Goal: Task Accomplishment & Management: Complete application form

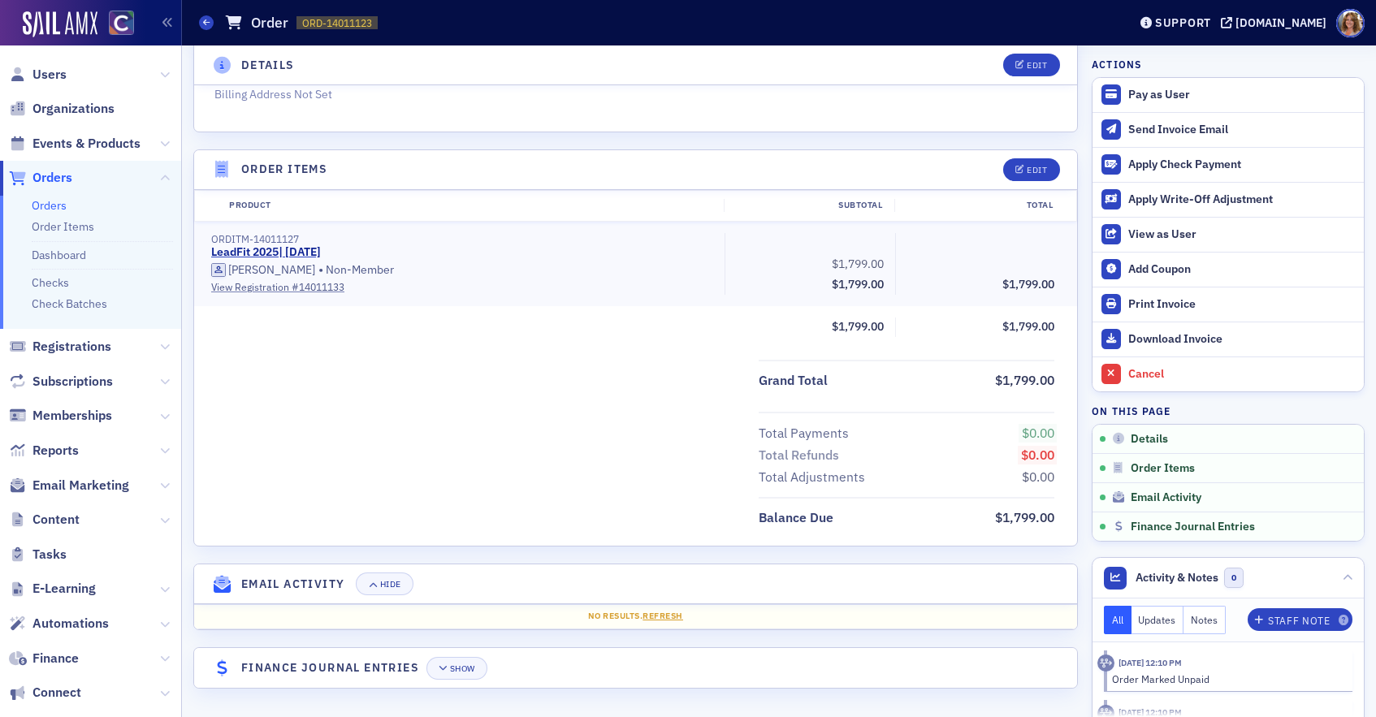
scroll to position [433, 0]
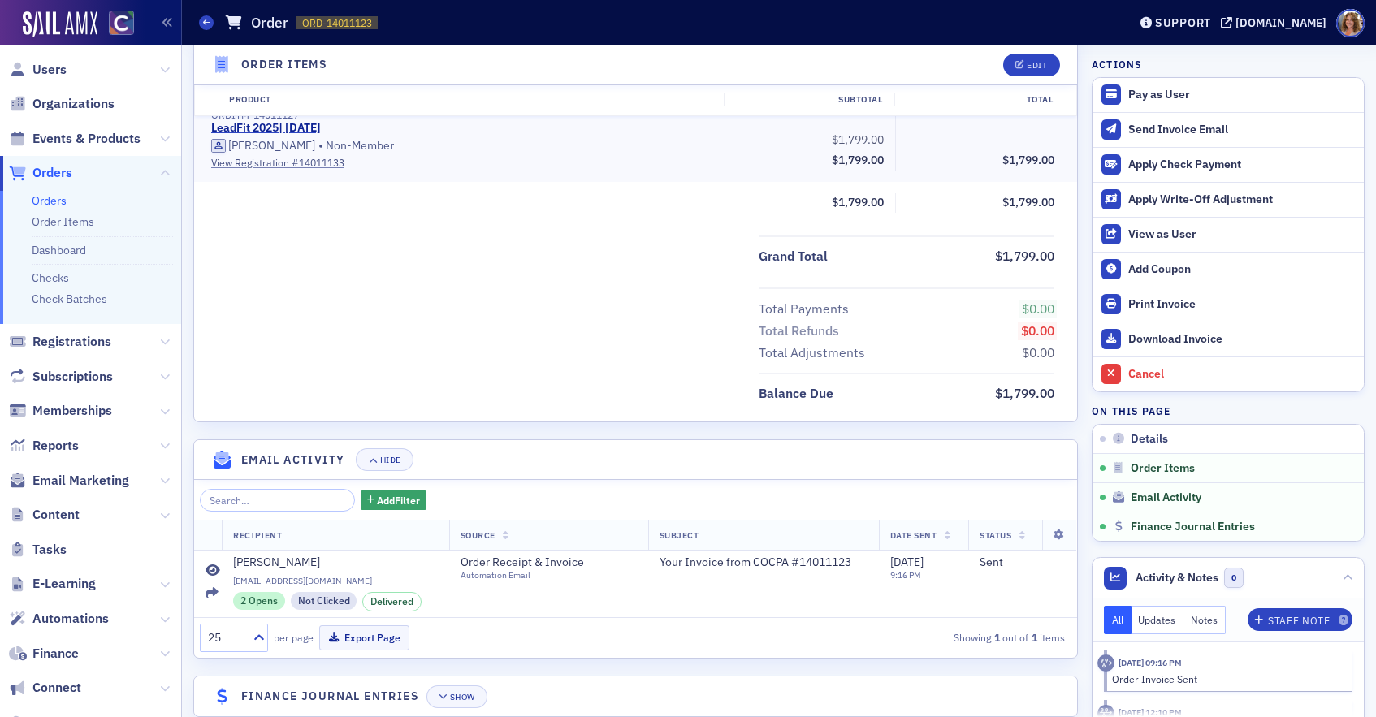
scroll to position [3, 0]
click at [161, 483] on icon at bounding box center [165, 483] width 10 height 10
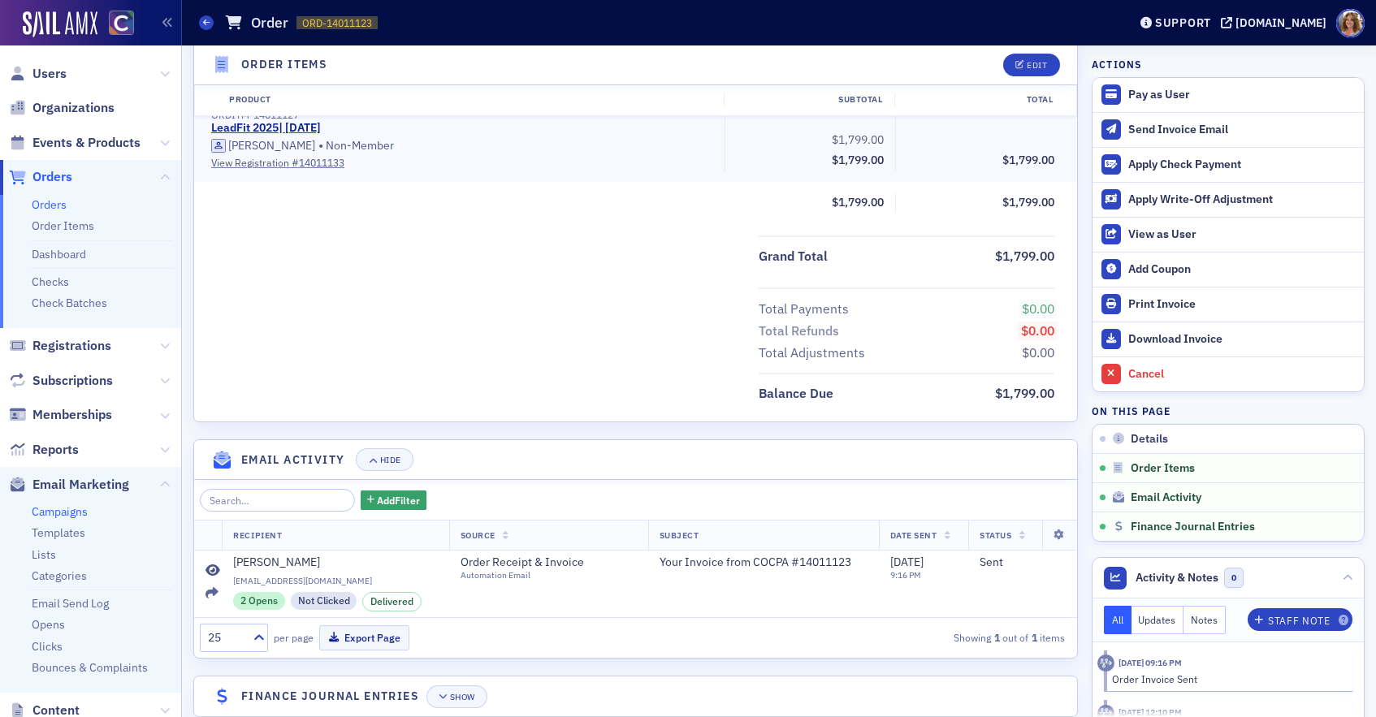
click at [80, 513] on link "Campaigns" at bounding box center [60, 512] width 56 height 15
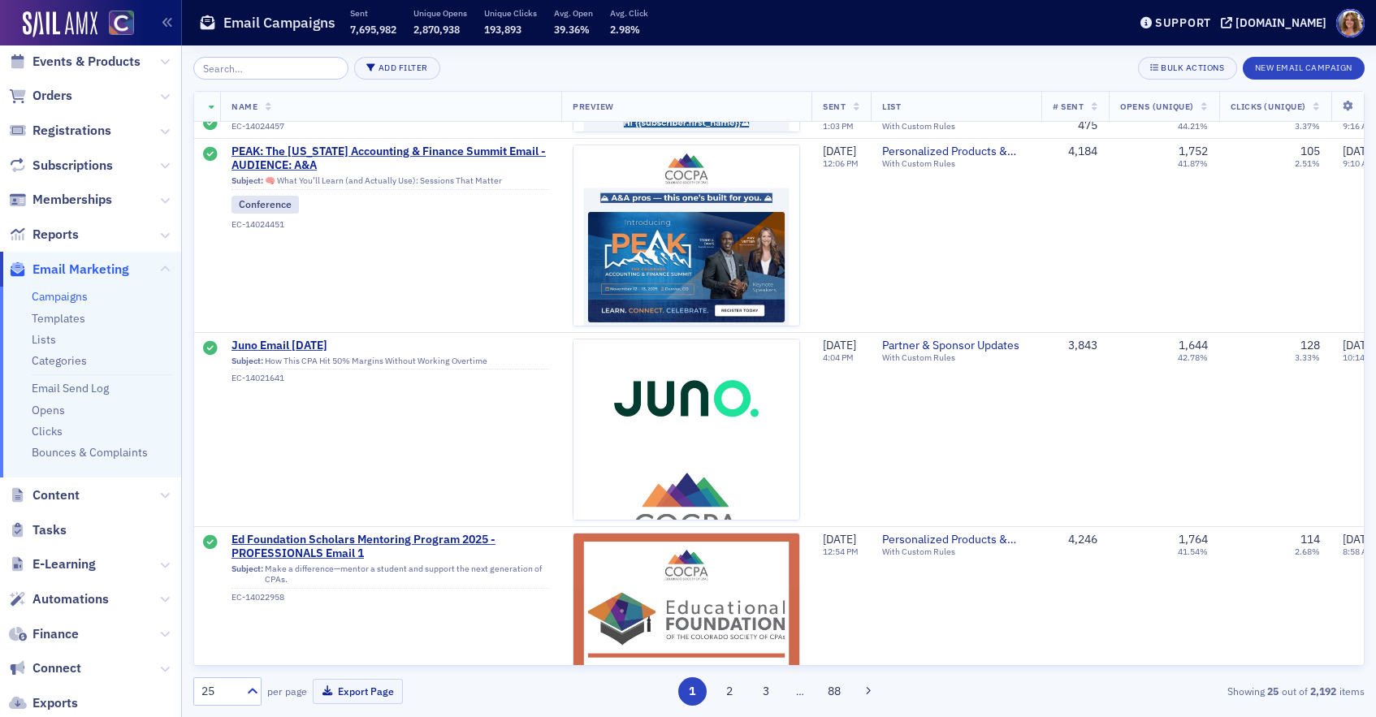
scroll to position [1346, 0]
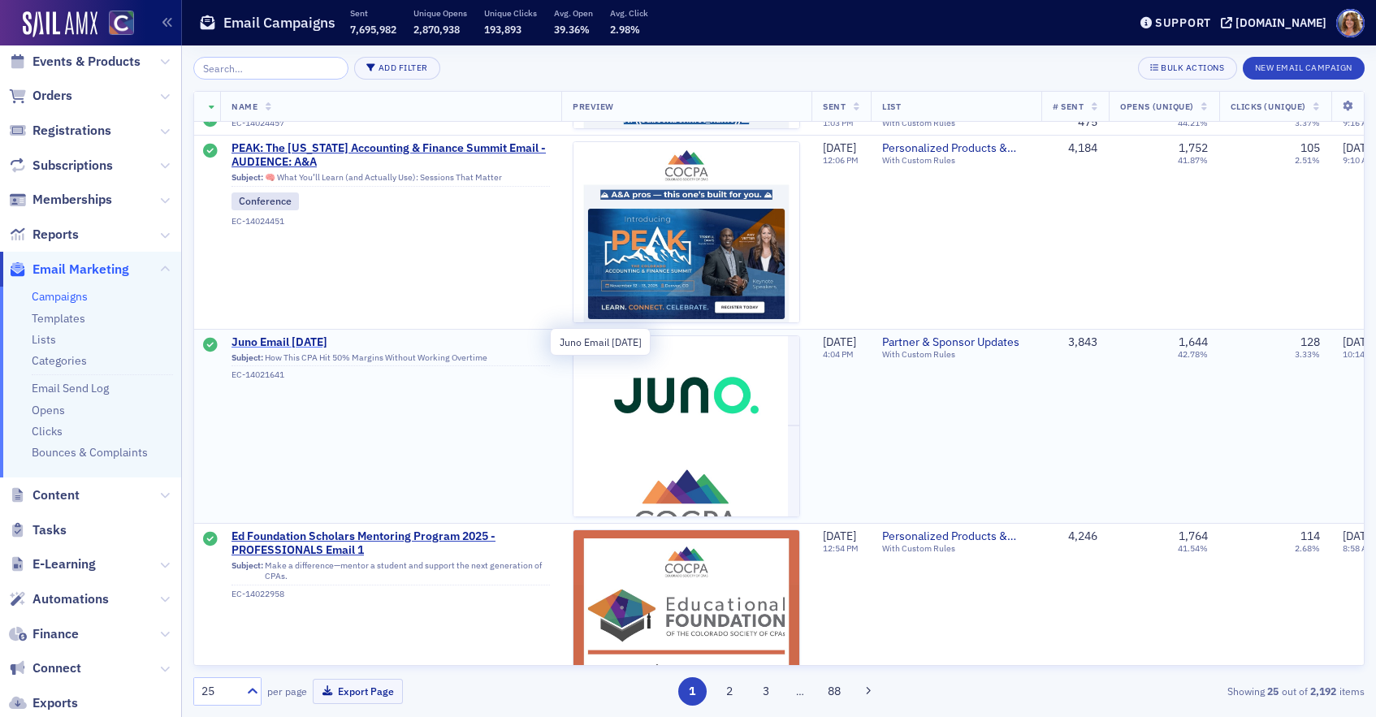
click at [305, 343] on span "Juno Email September 2025" at bounding box center [391, 343] width 319 height 15
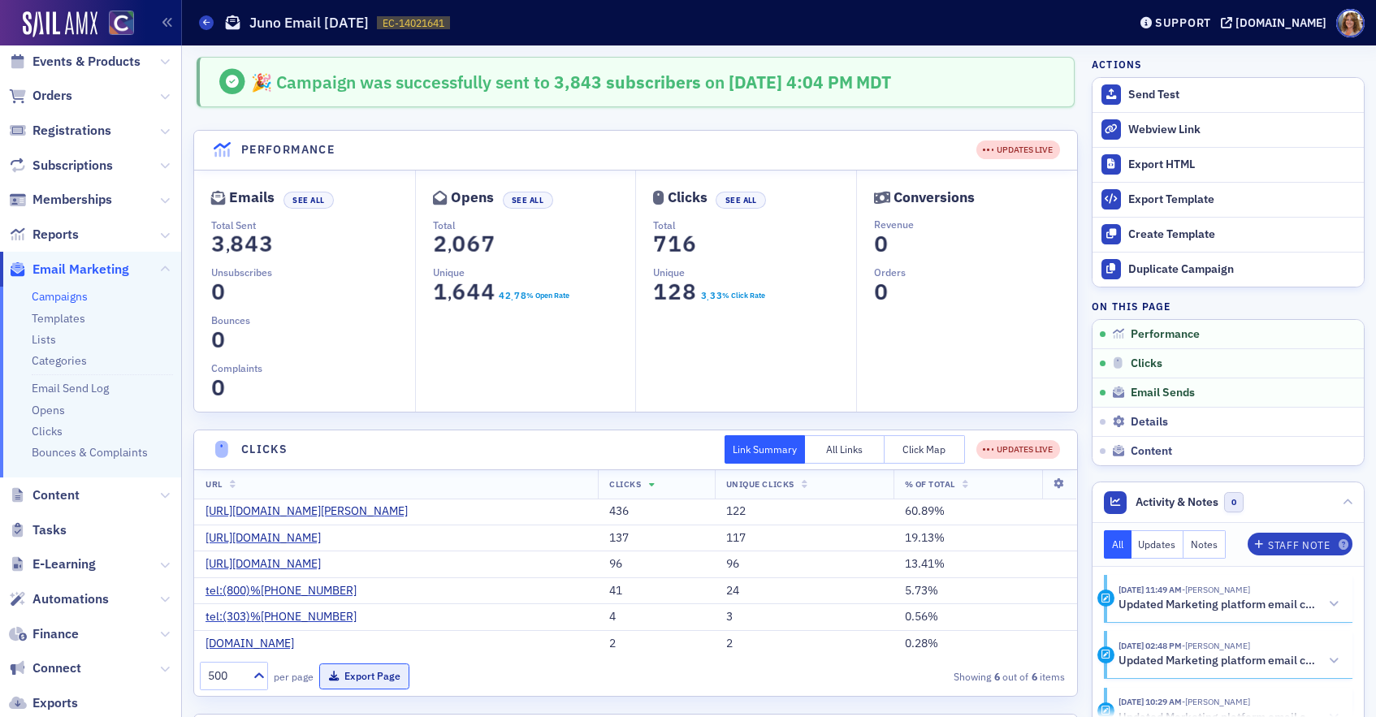
click at [375, 673] on button "Export Page" at bounding box center [364, 676] width 90 height 25
click at [205, 22] on icon at bounding box center [206, 22] width 7 height 7
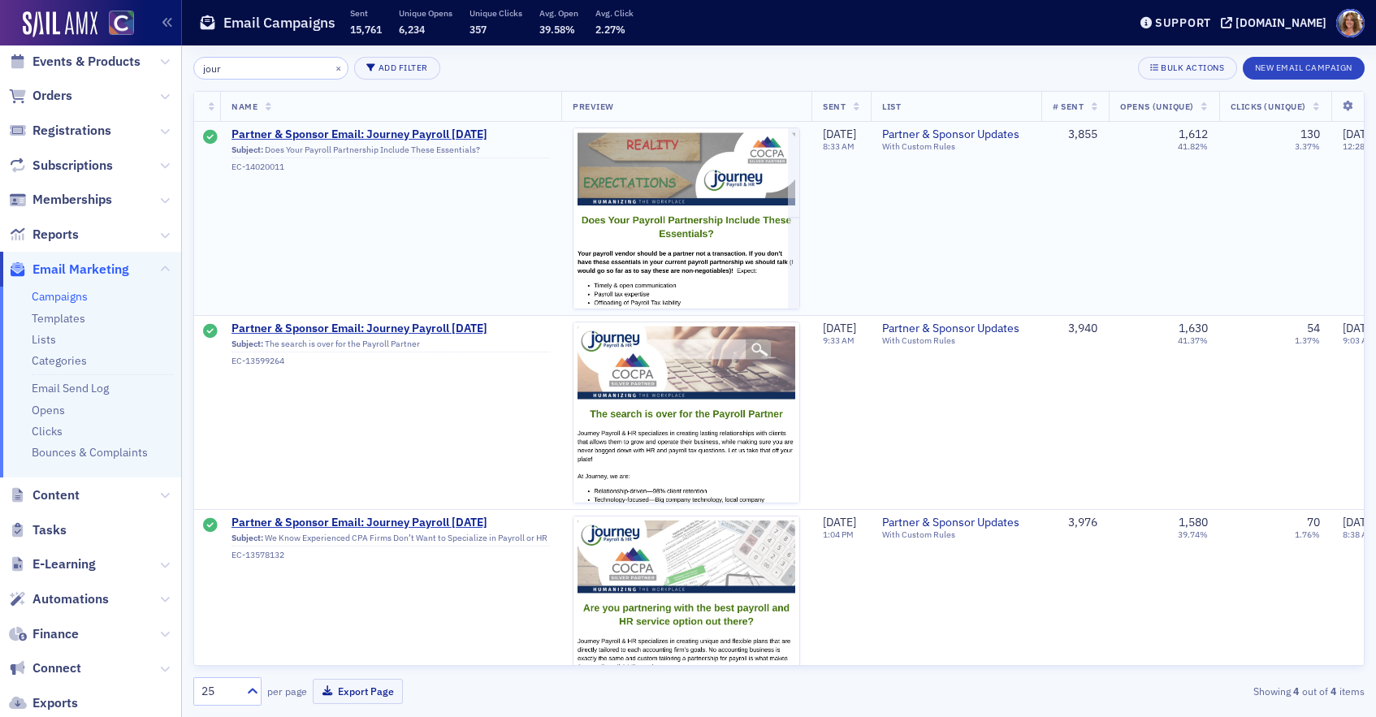
scroll to position [0, 6]
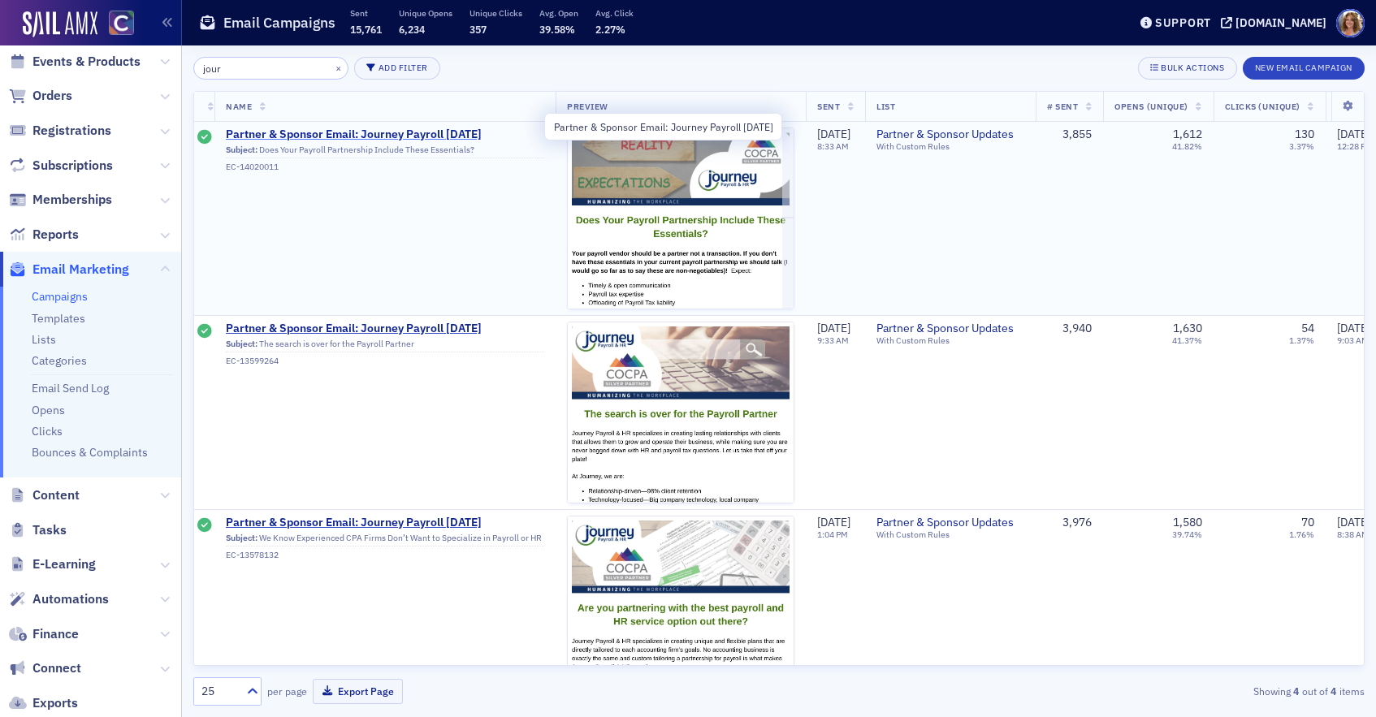
type input "jour"
click at [353, 137] on span "Partner & Sponsor Email: Journey Payroll September 2025" at bounding box center [385, 135] width 319 height 15
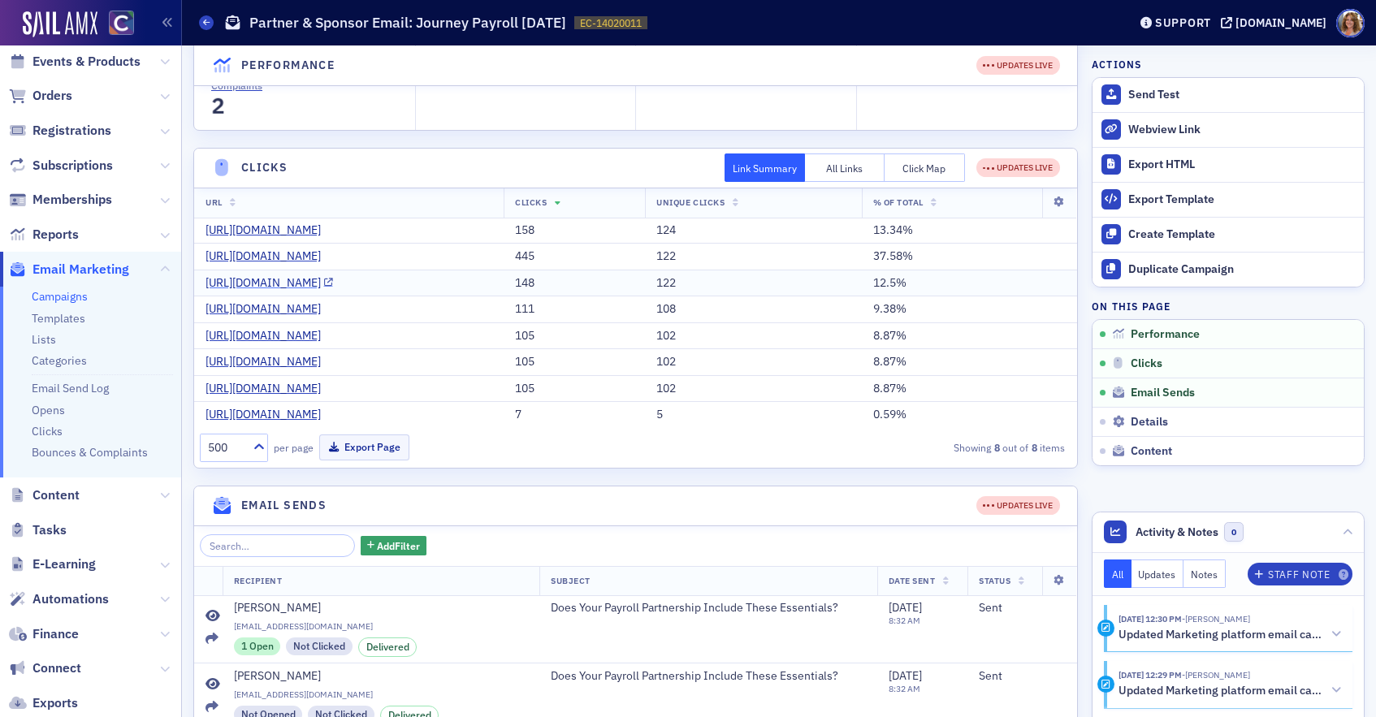
scroll to position [293, 0]
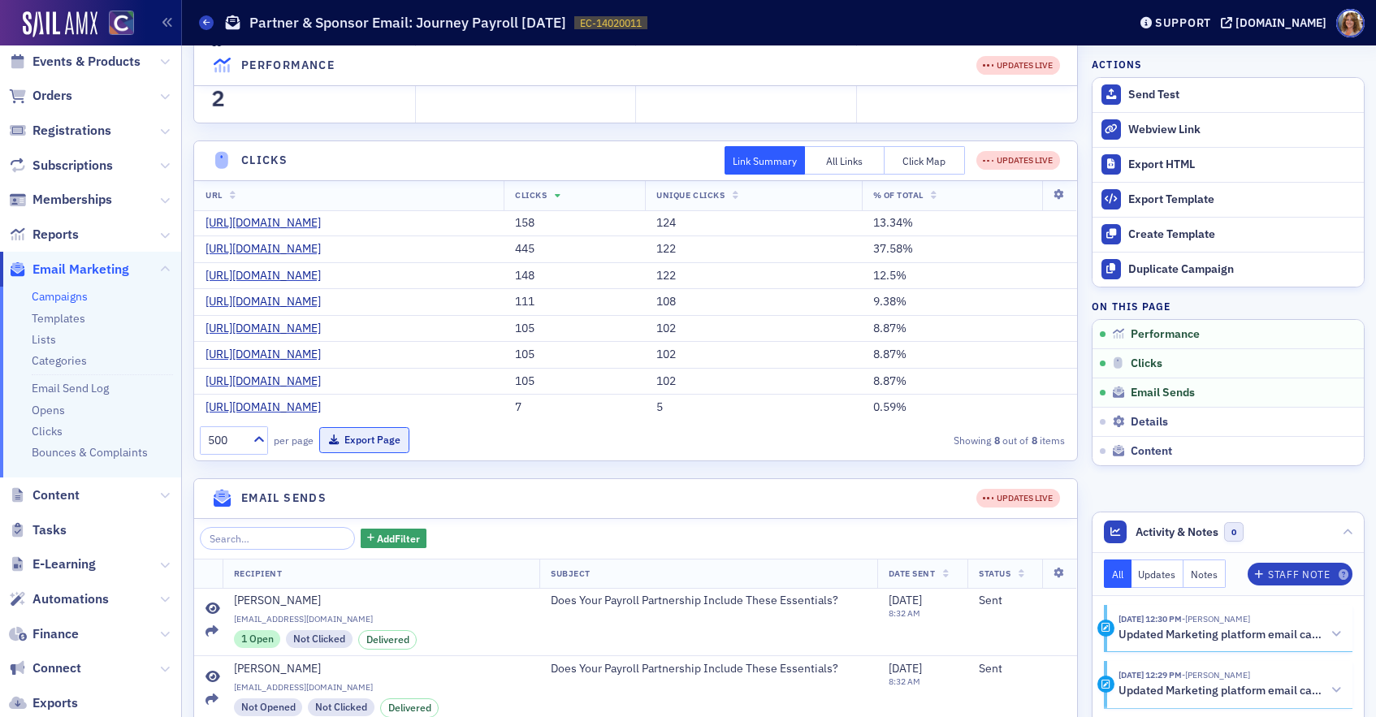
click at [380, 453] on button "Export Page" at bounding box center [364, 439] width 90 height 25
click at [48, 93] on span "Orders" at bounding box center [53, 96] width 40 height 18
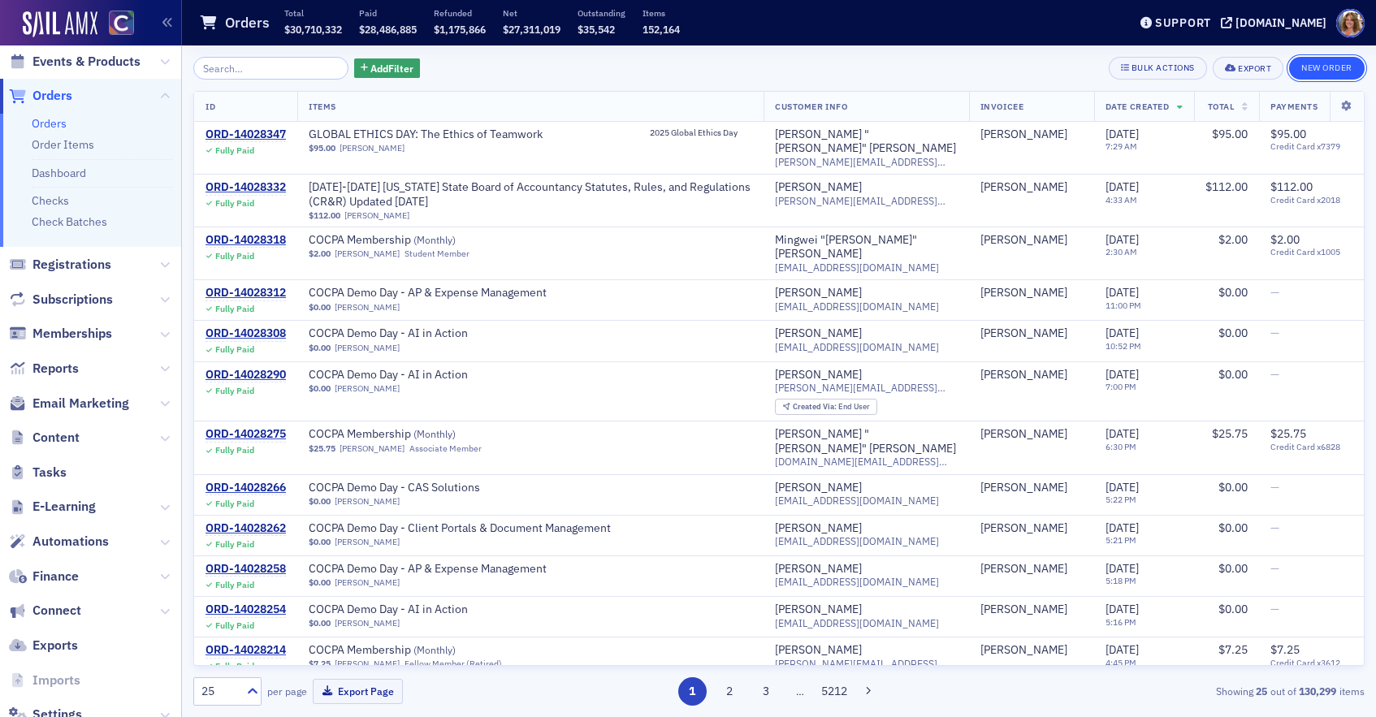
drag, startPoint x: 1317, startPoint y: 68, endPoint x: 1309, endPoint y: 70, distance: 8.3
click at [1317, 68] on button "New Order" at bounding box center [1328, 68] width 76 height 23
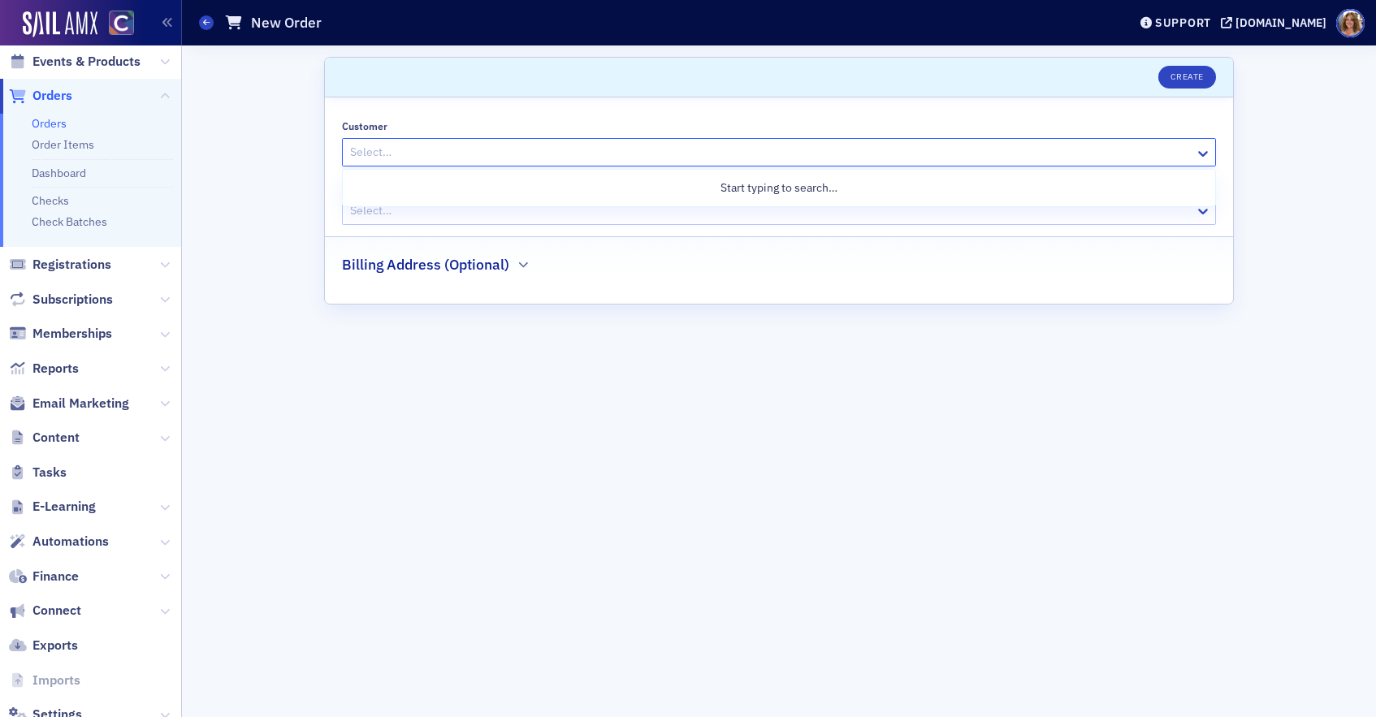
click at [535, 151] on div at bounding box center [771, 152] width 845 height 20
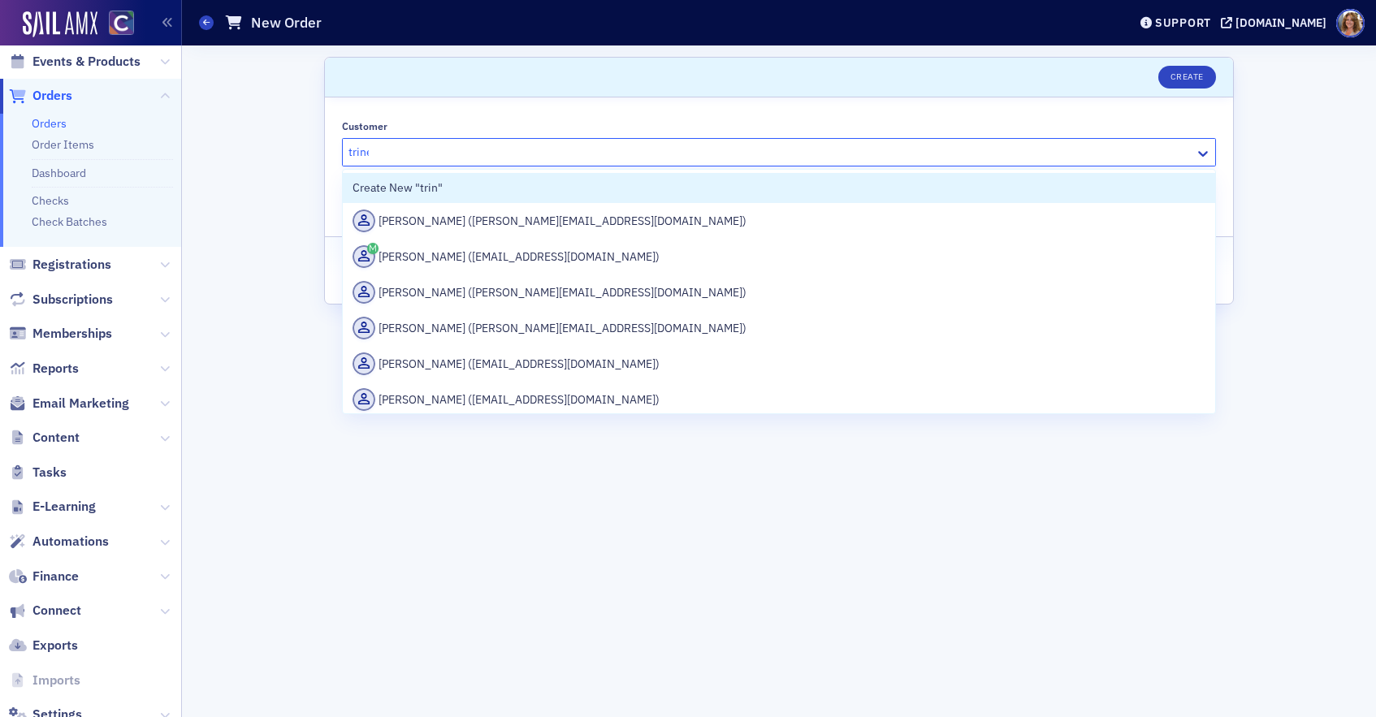
type input "trinet"
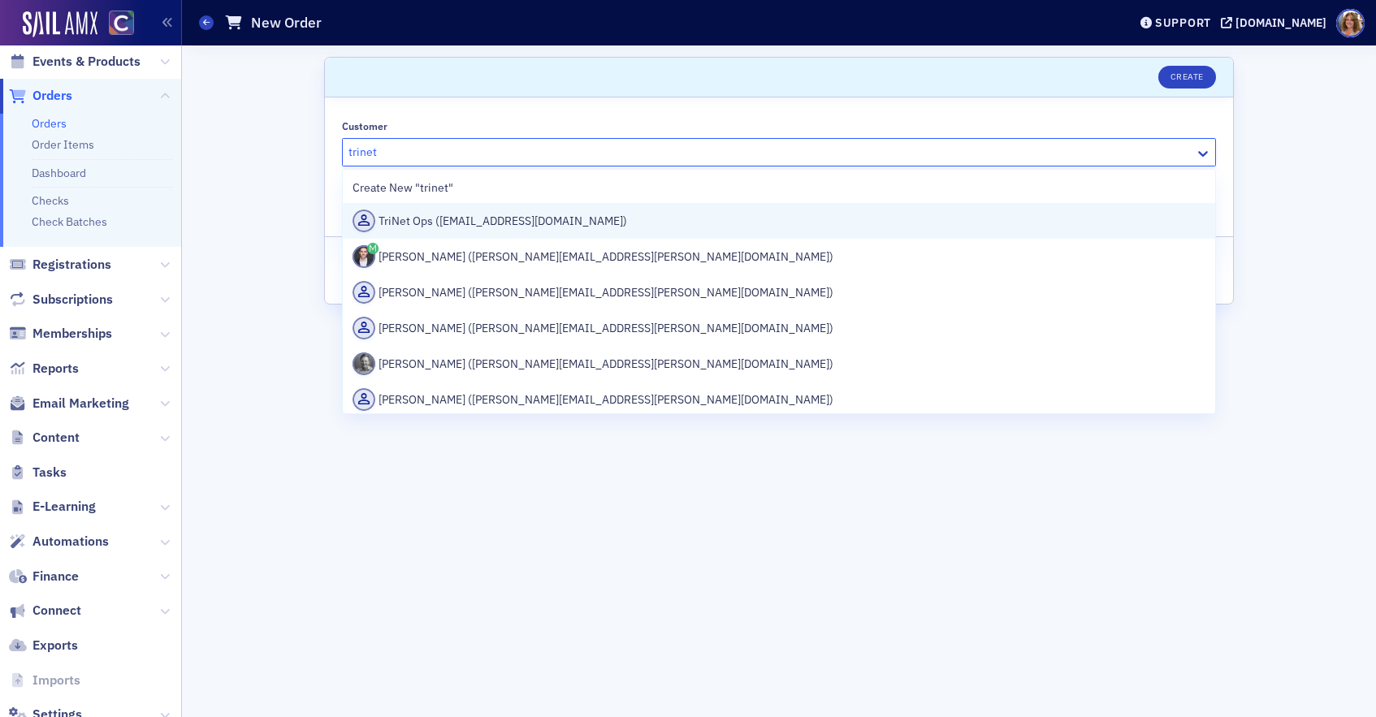
click at [497, 223] on div "TriNet Ops (channelops@trinet.com)" at bounding box center [779, 221] width 853 height 23
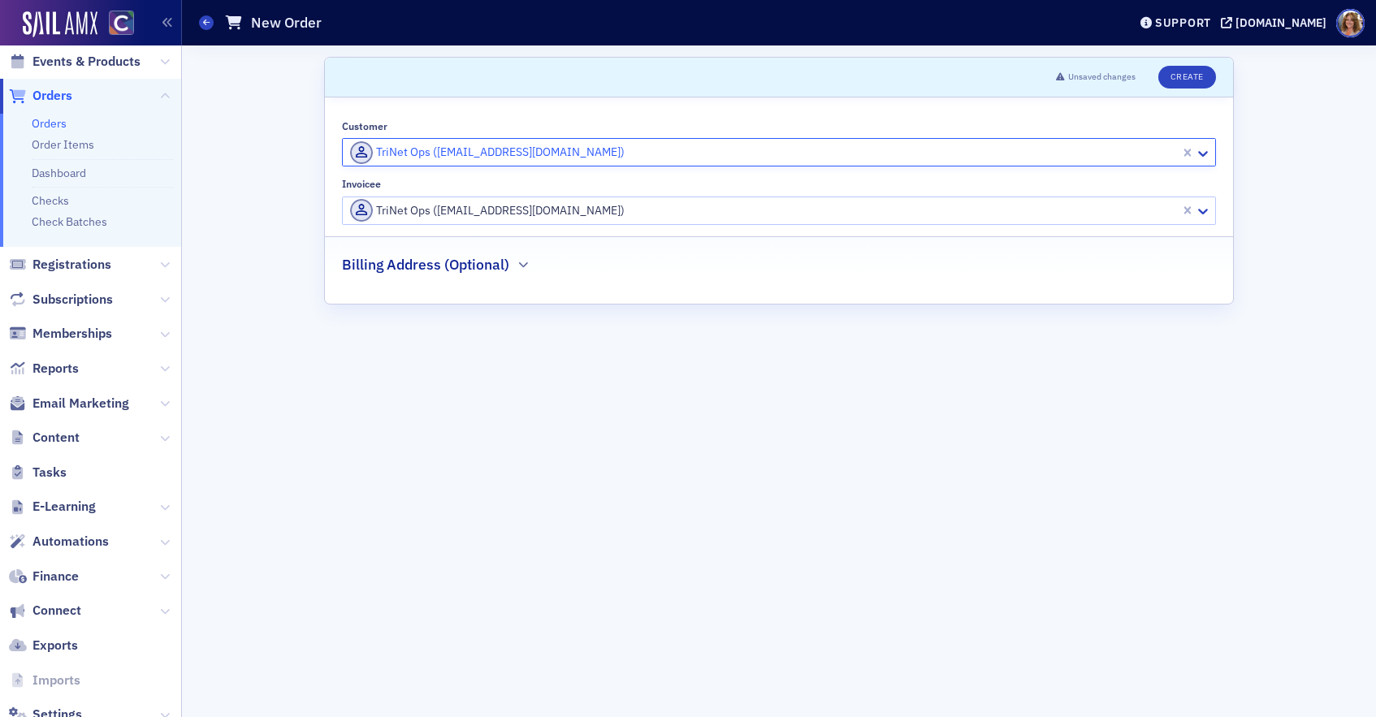
click at [604, 213] on div at bounding box center [764, 211] width 830 height 20
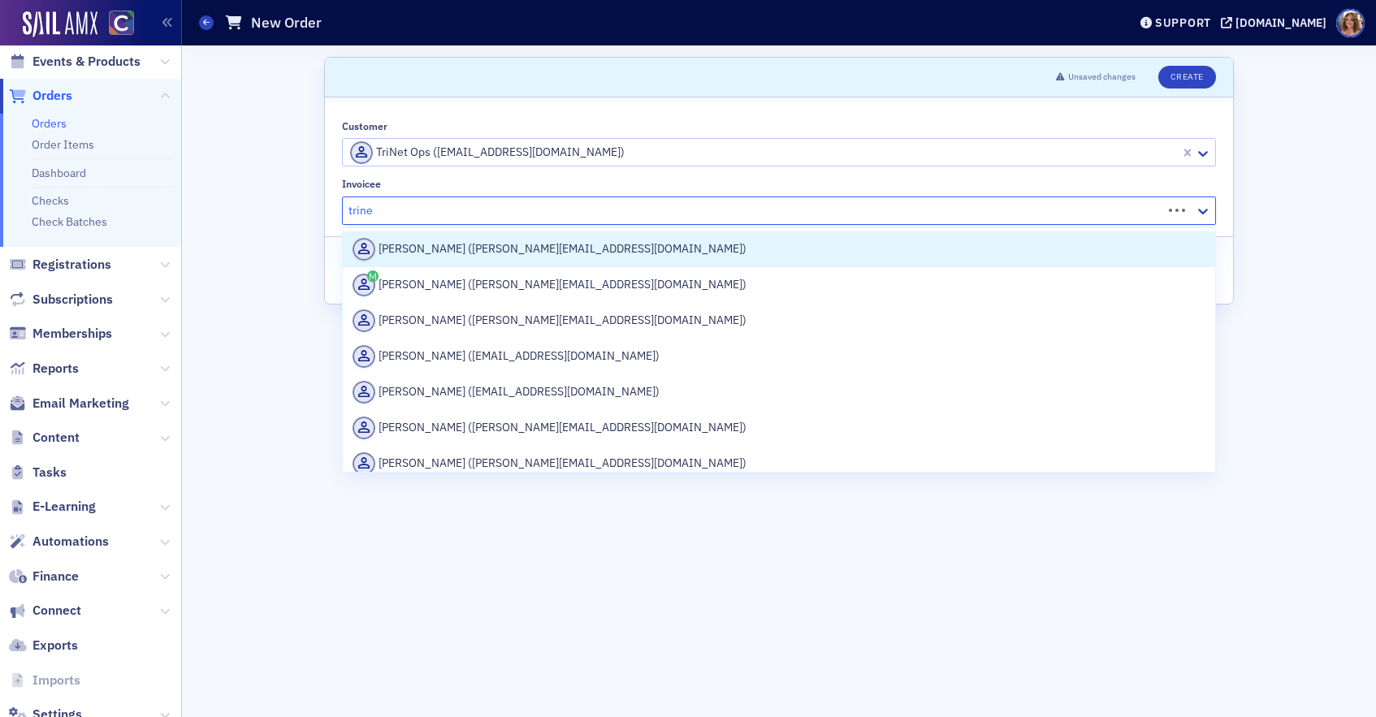
type input "trinet"
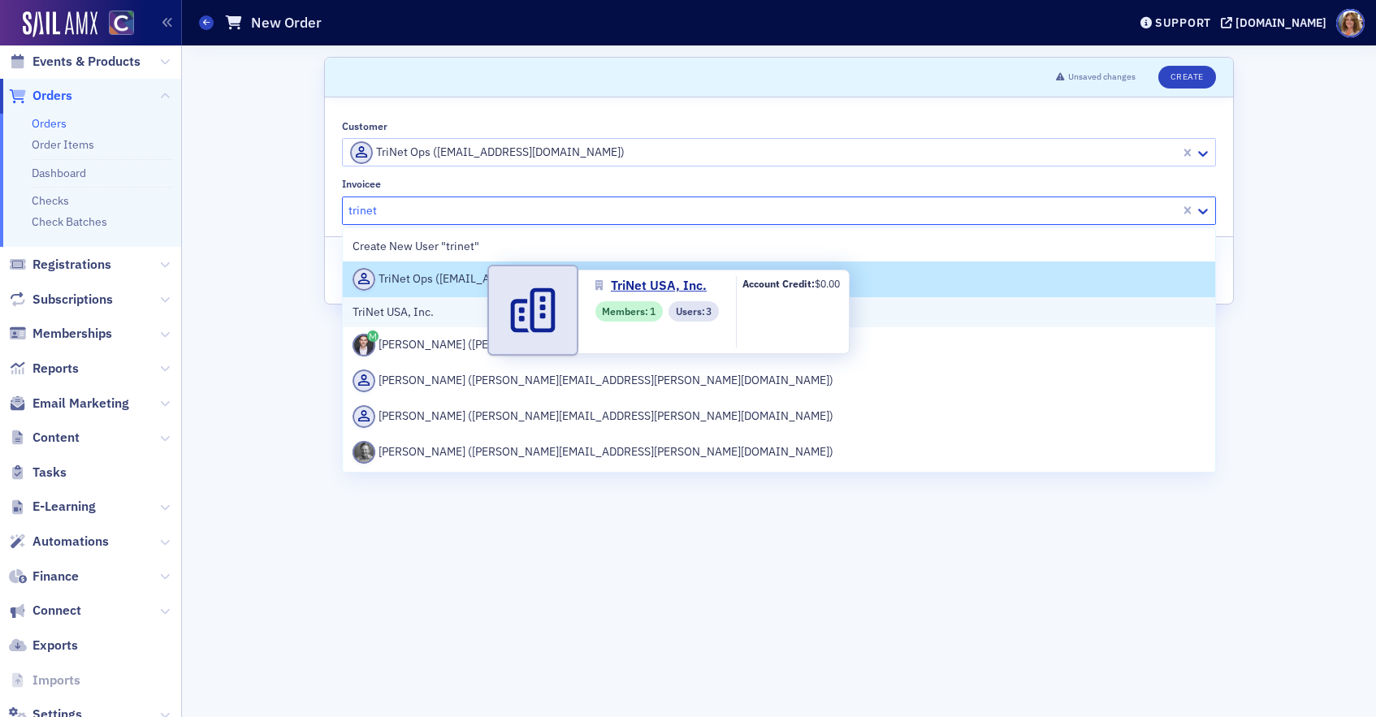
click at [476, 318] on span "TriNet USA, Inc." at bounding box center [427, 312] width 148 height 17
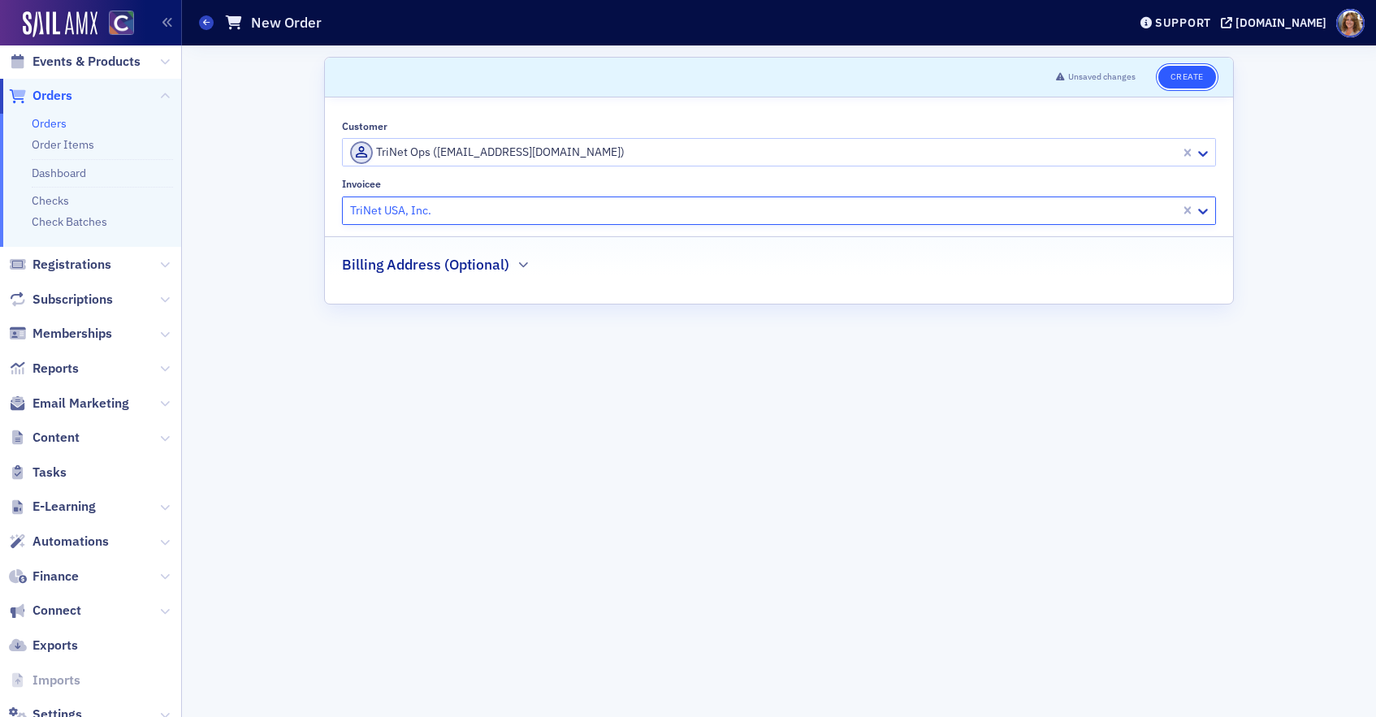
click at [1192, 79] on button "Create" at bounding box center [1188, 77] width 58 height 23
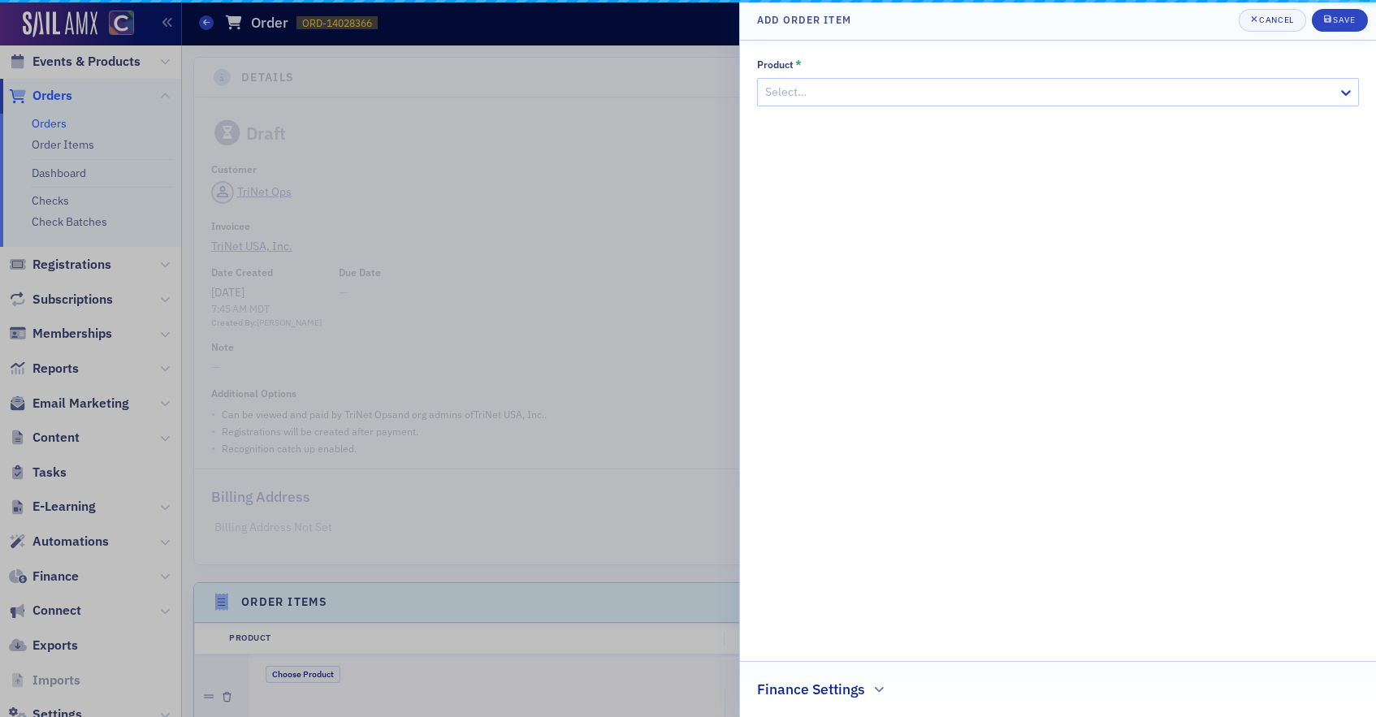
scroll to position [401, 0]
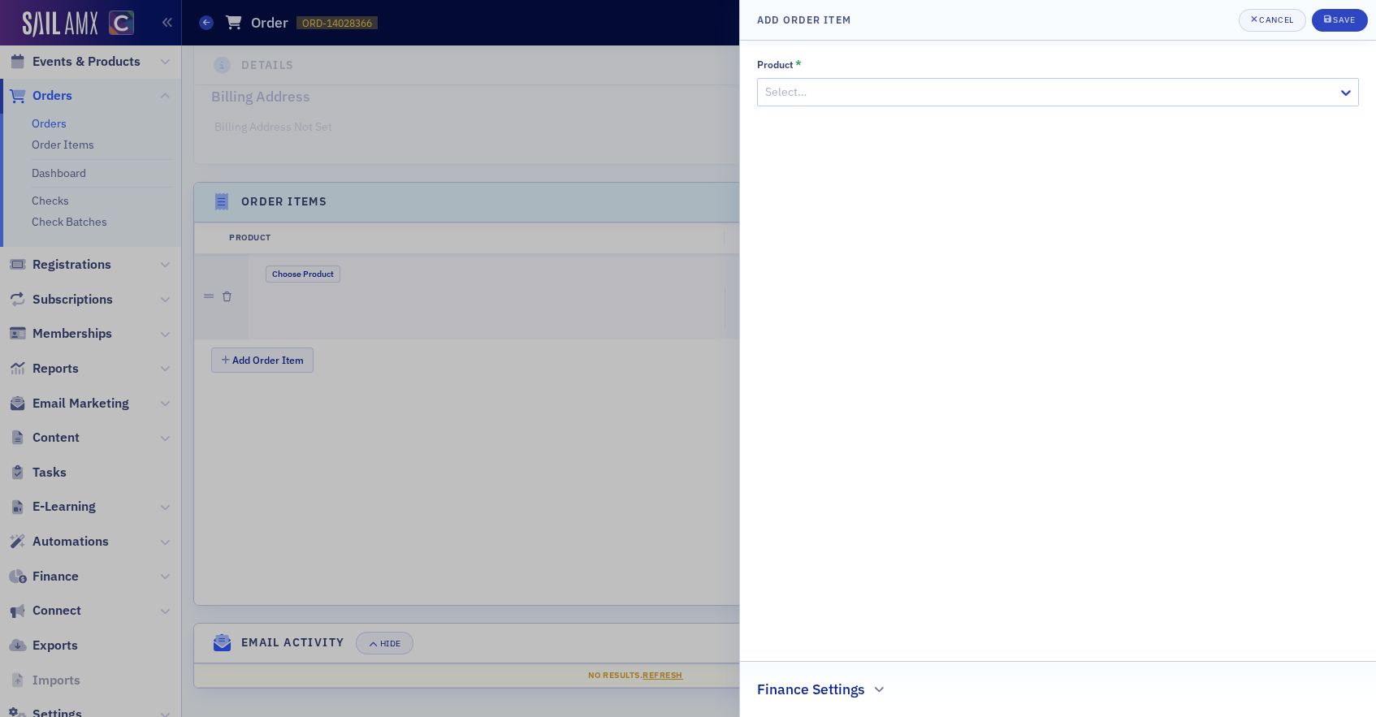
click at [1012, 96] on div at bounding box center [1050, 92] width 573 height 20
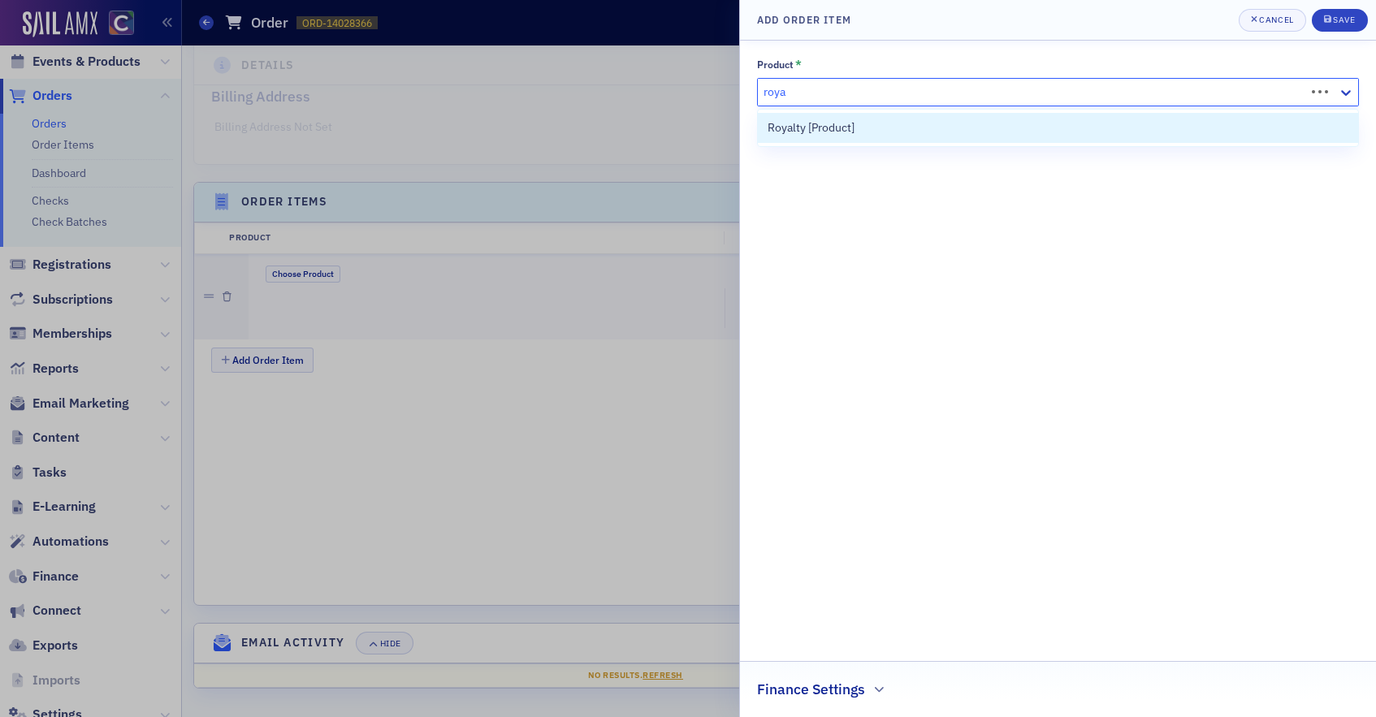
type input "royal"
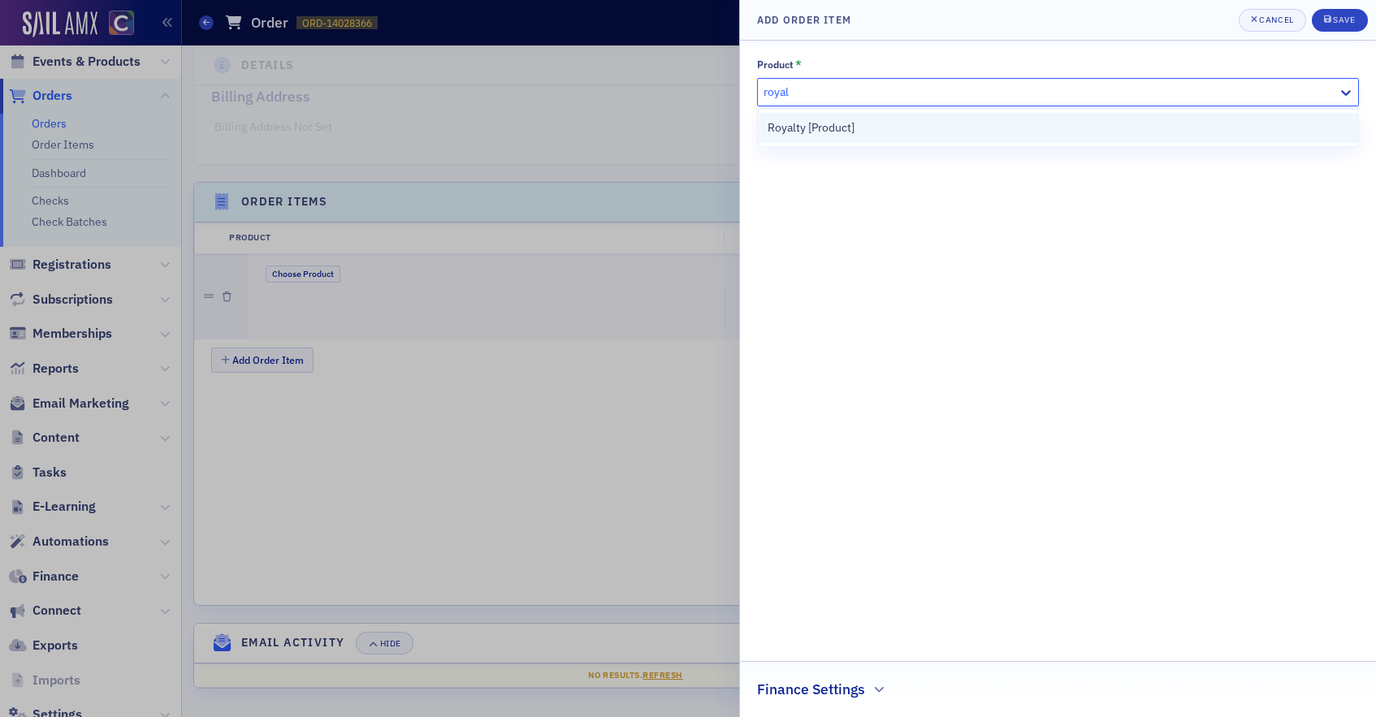
click at [978, 130] on div "Royalty [Product]" at bounding box center [1058, 127] width 581 height 17
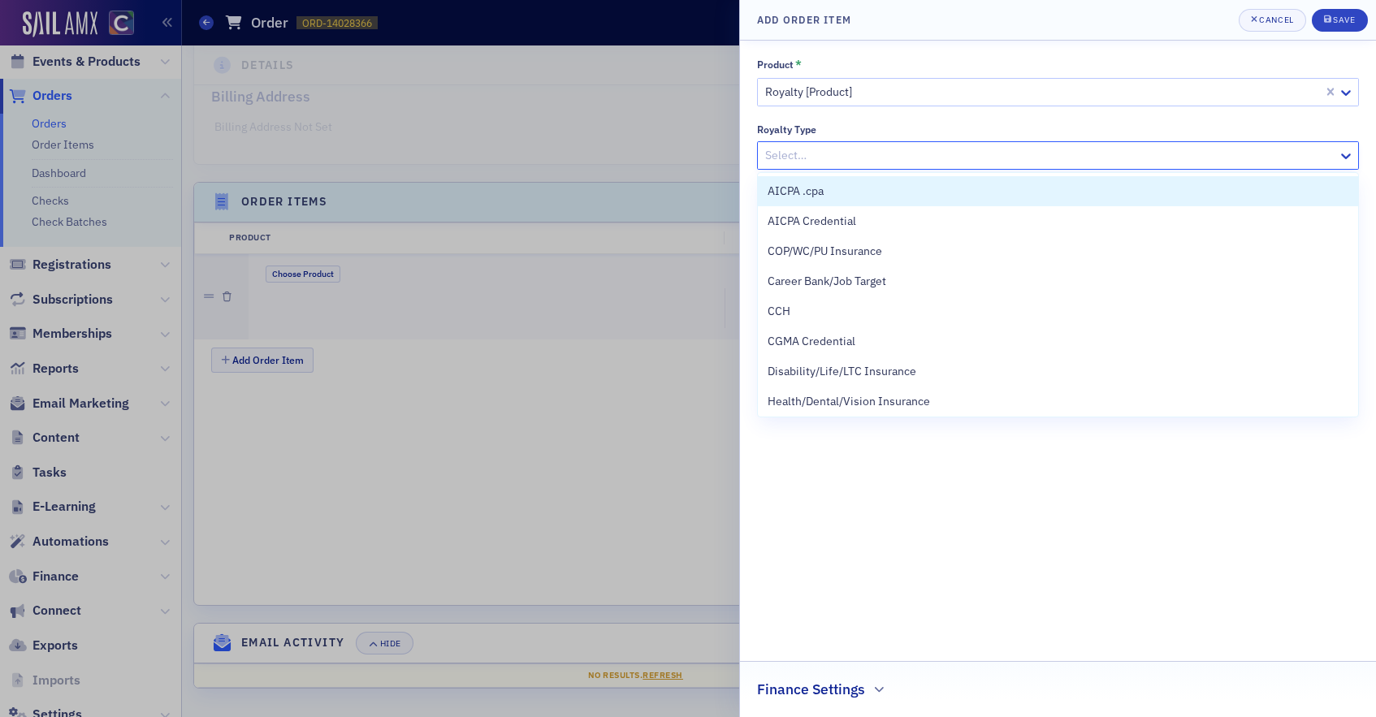
drag, startPoint x: 1121, startPoint y: 162, endPoint x: 1115, endPoint y: 168, distance: 8.6
click at [1121, 162] on div at bounding box center [1050, 155] width 573 height 20
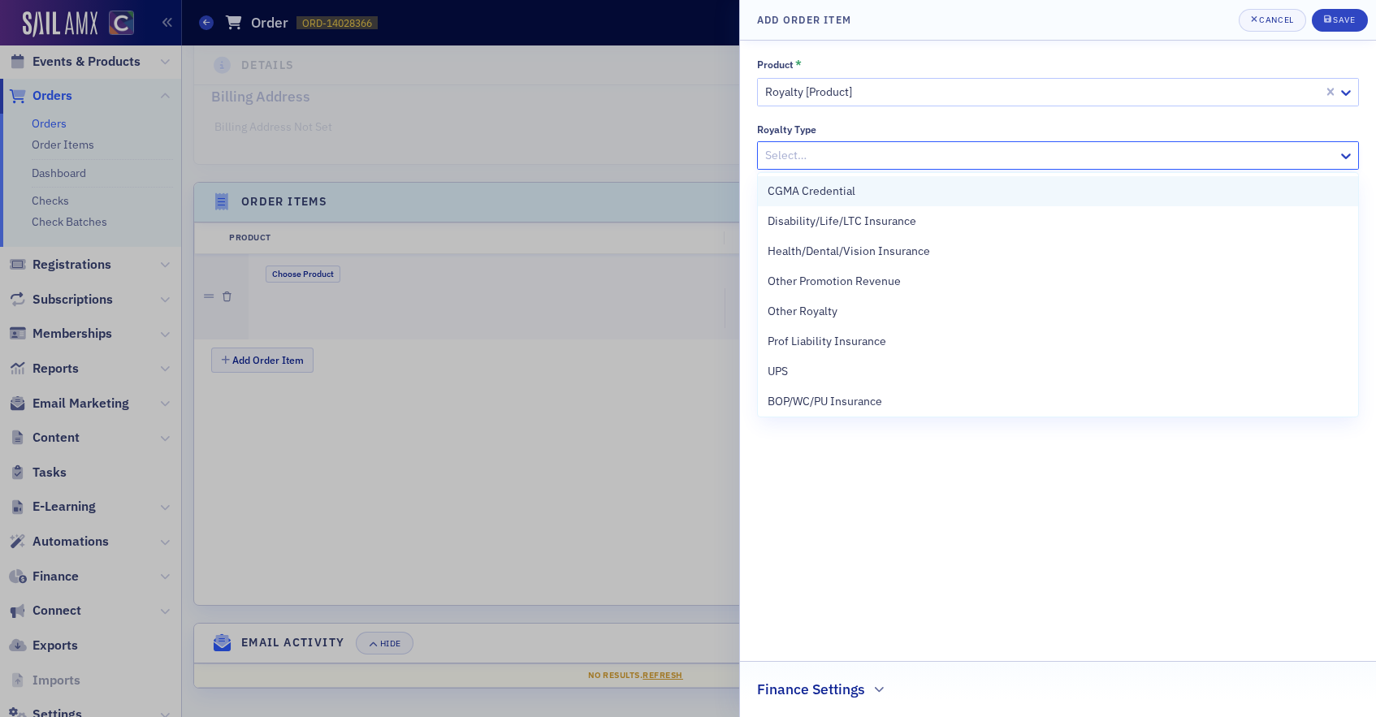
scroll to position [154, 0]
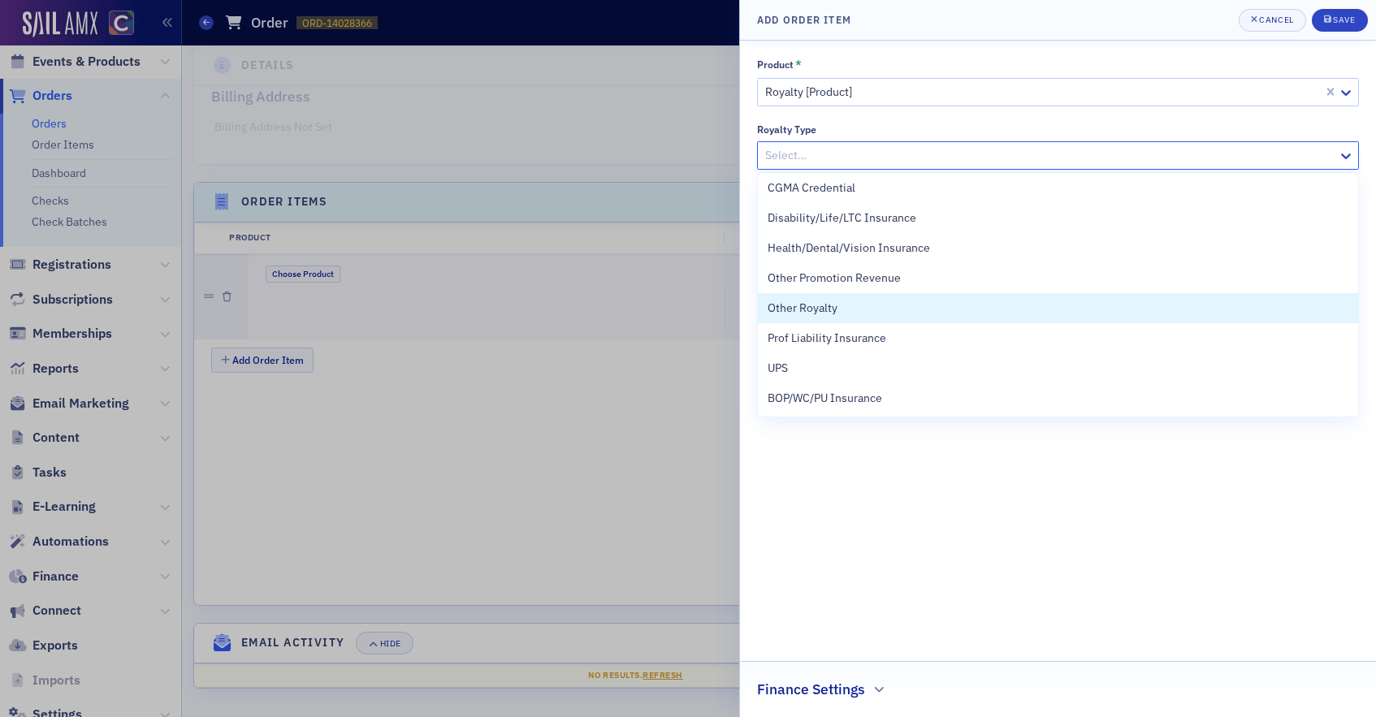
click at [871, 311] on div "Other Royalty" at bounding box center [1058, 308] width 581 height 17
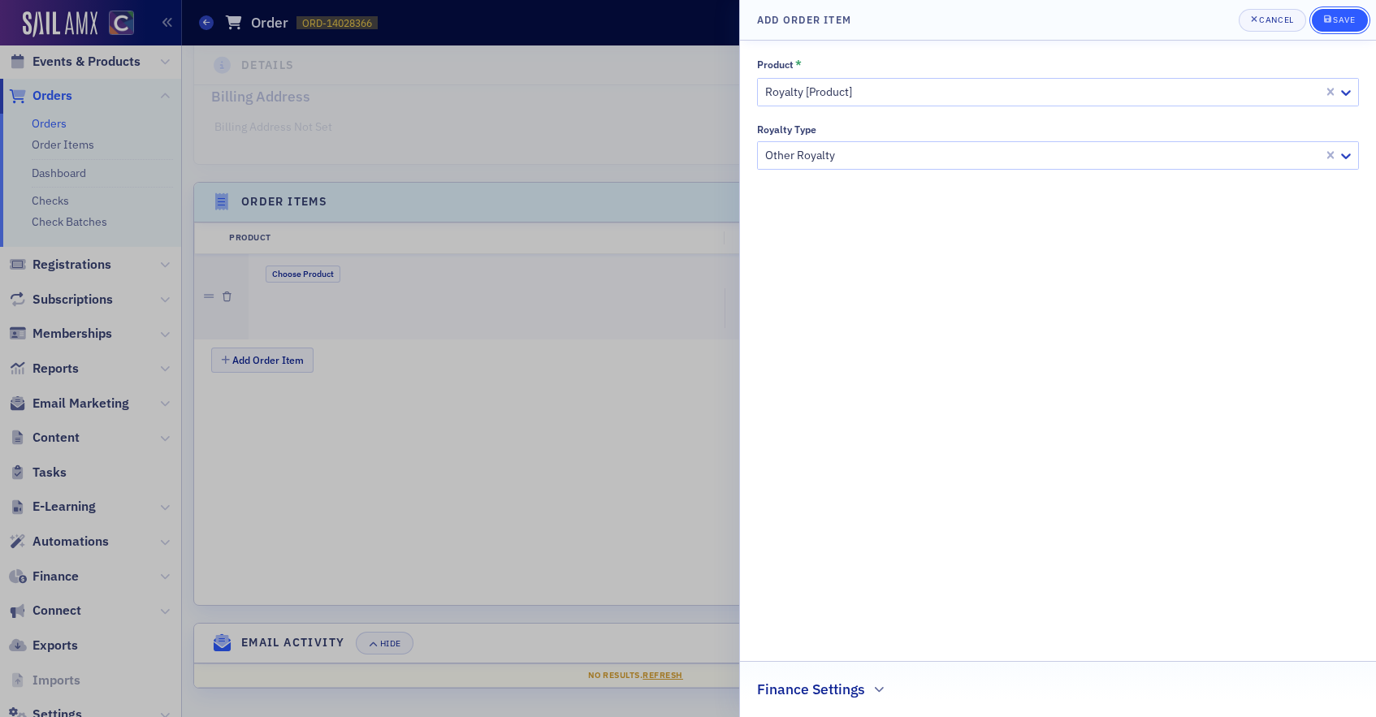
drag, startPoint x: 1346, startPoint y: 22, endPoint x: 1334, endPoint y: 29, distance: 14.2
click at [1346, 22] on div "Save" at bounding box center [1344, 19] width 22 height 9
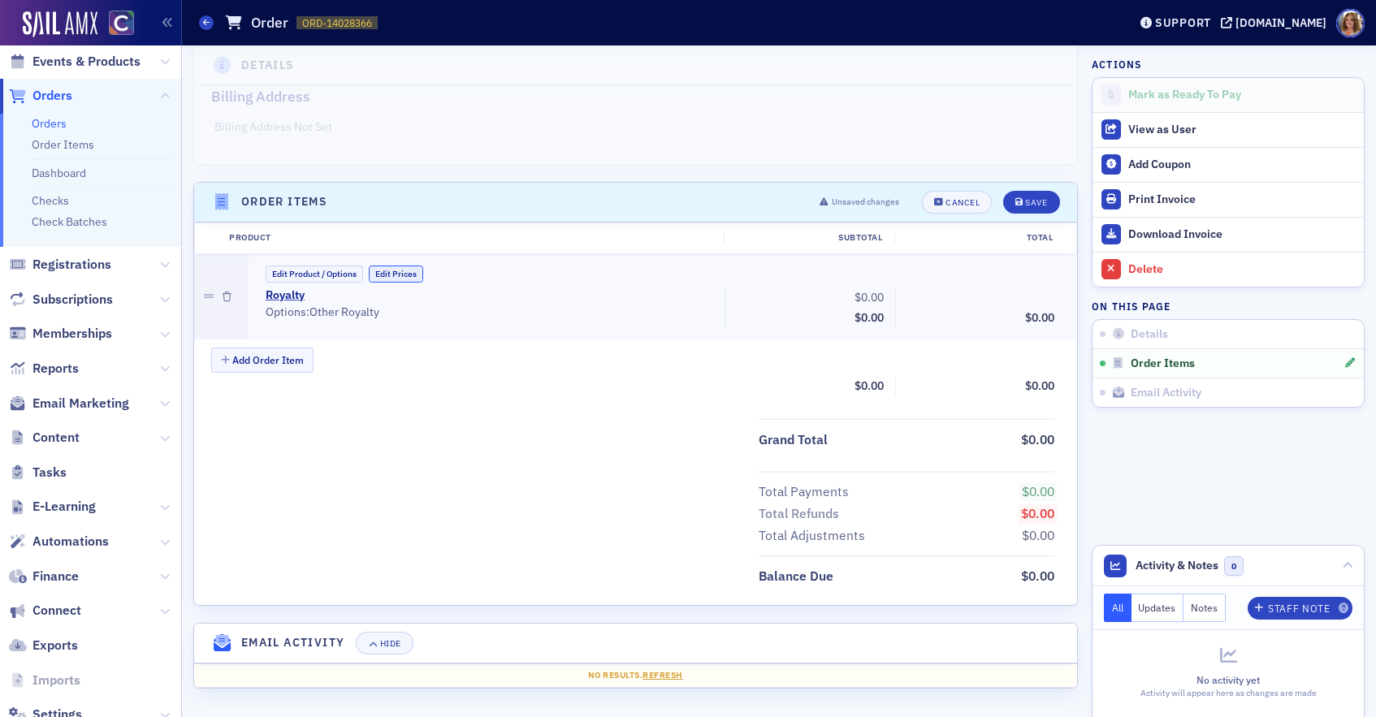
click at [393, 271] on button "Edit Prices" at bounding box center [396, 274] width 54 height 17
drag, startPoint x: 885, startPoint y: 299, endPoint x: 852, endPoint y: 297, distance: 33.4
click at [852, 297] on input "0.00" at bounding box center [851, 298] width 80 height 23
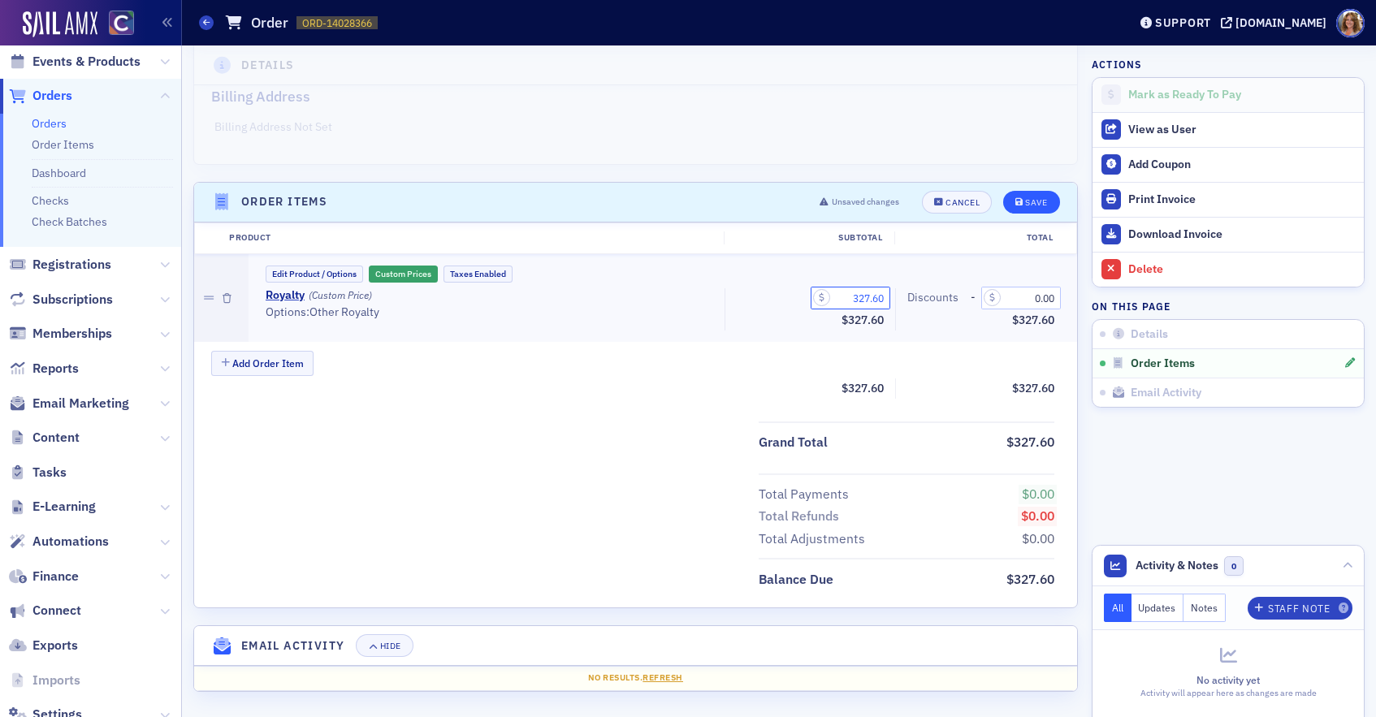
type input "327.60"
click at [1038, 204] on div "Save" at bounding box center [1036, 202] width 22 height 9
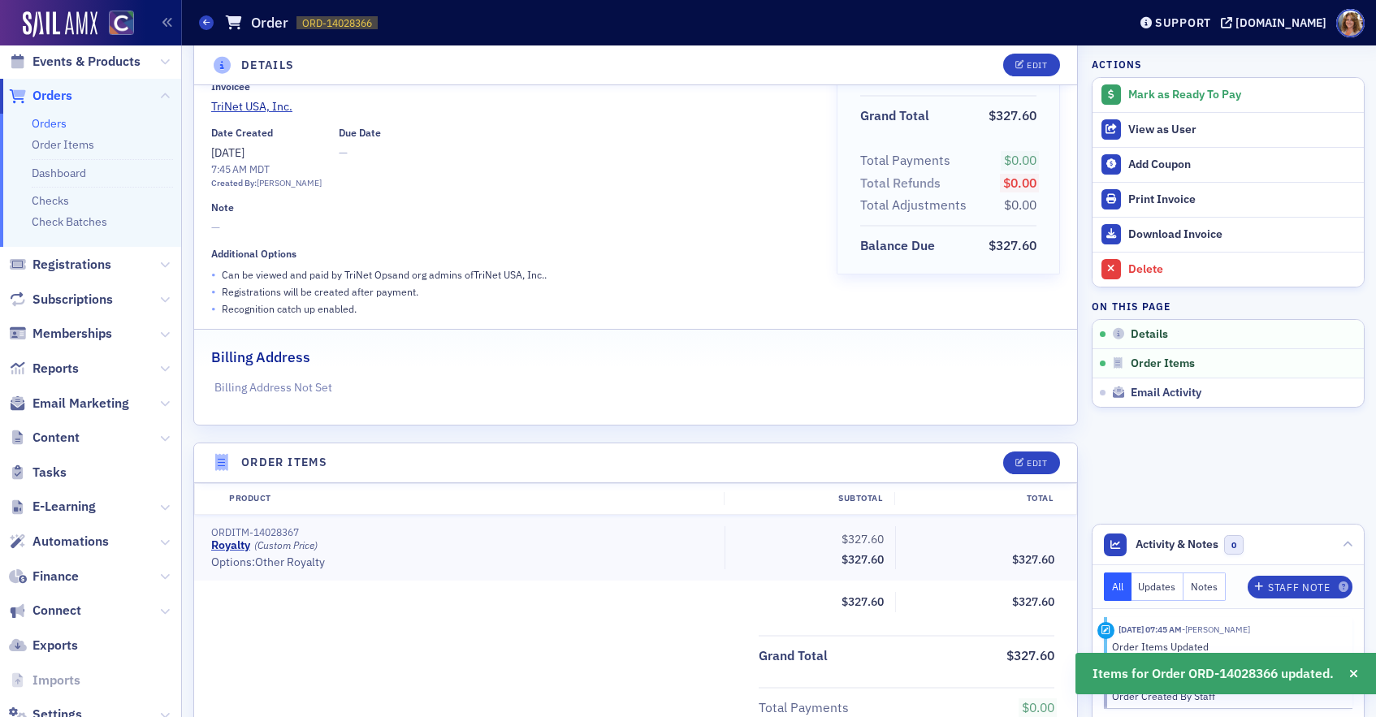
scroll to position [117, 0]
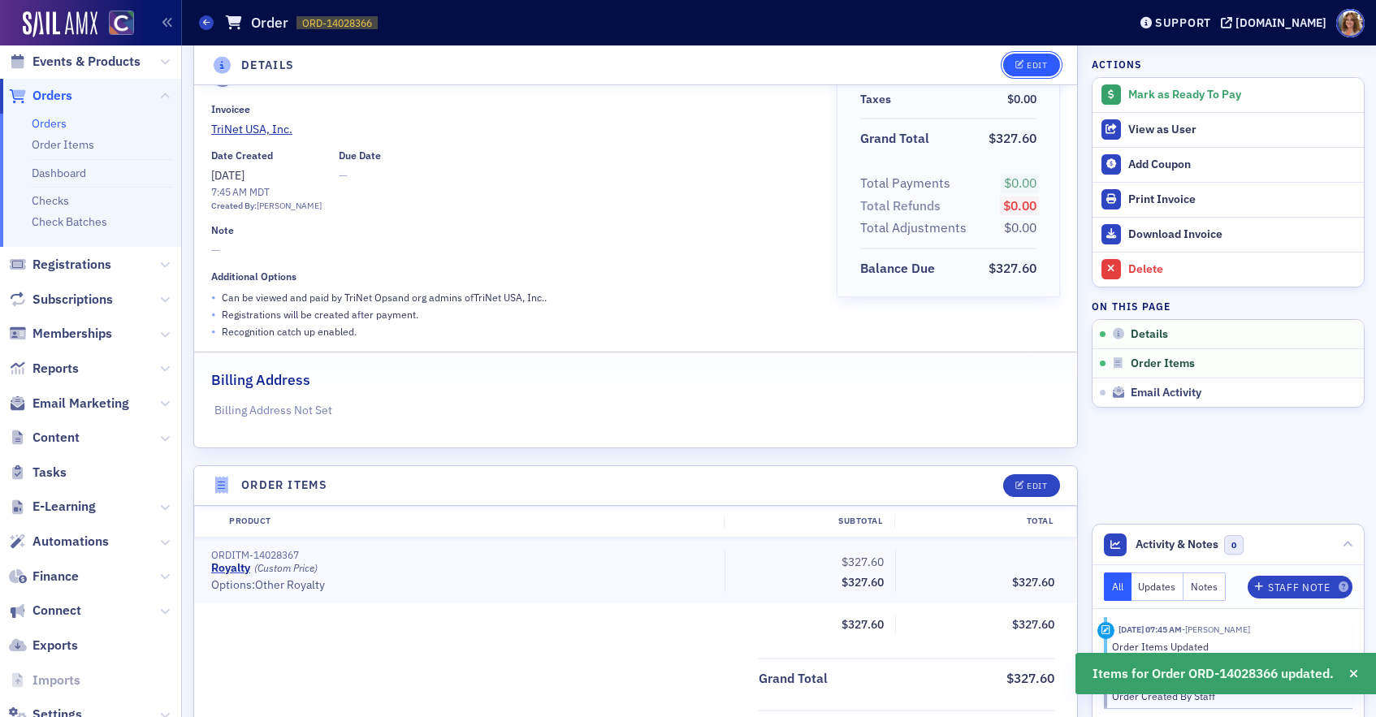
click at [1042, 67] on div "Edit" at bounding box center [1037, 65] width 20 height 9
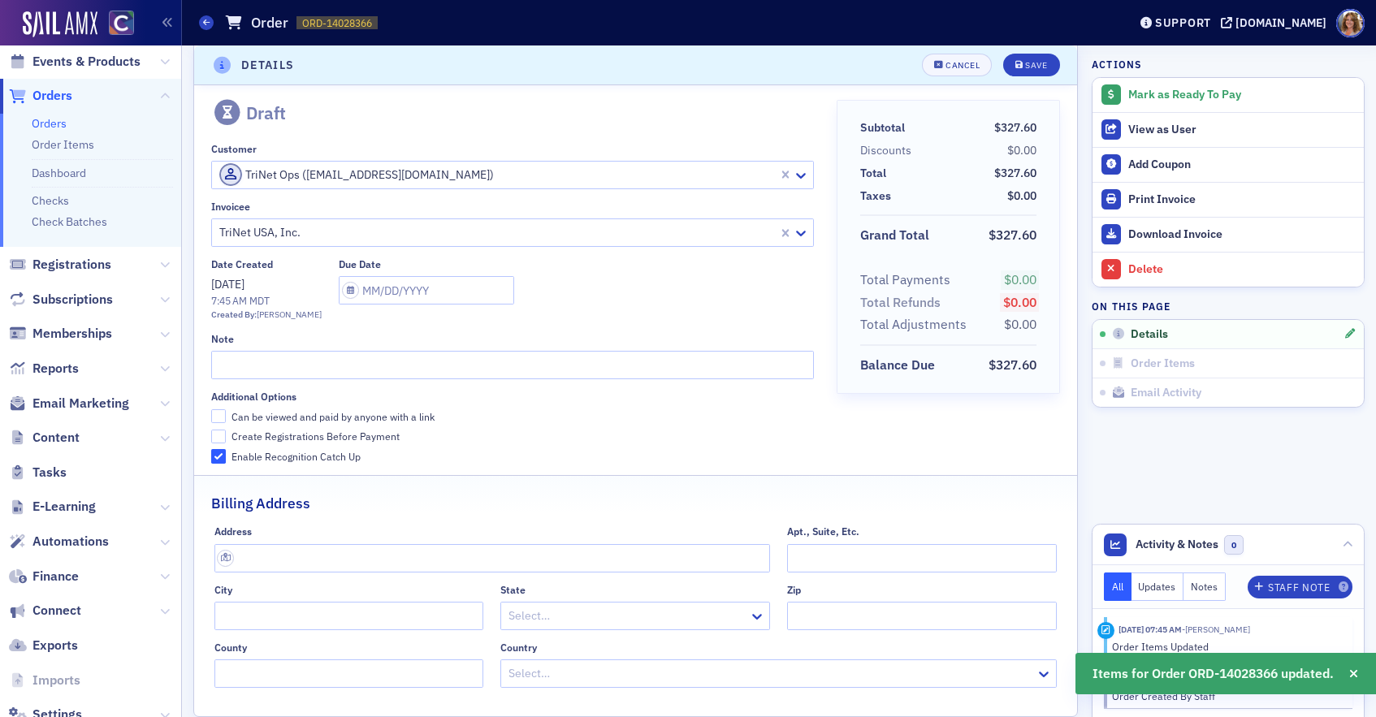
scroll to position [3, 0]
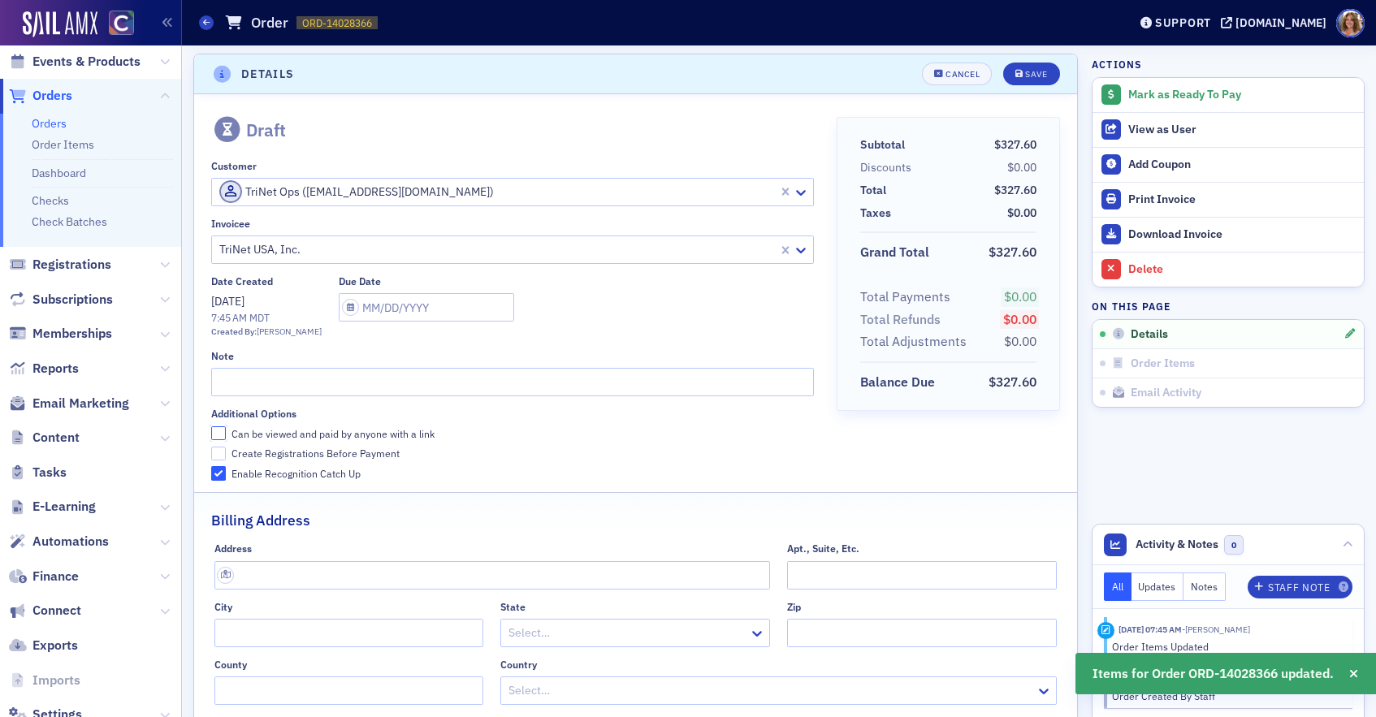
drag, startPoint x: 220, startPoint y: 432, endPoint x: 231, endPoint y: 420, distance: 16.1
click at [220, 432] on input "Can be viewed and paid by anyone with a link" at bounding box center [218, 434] width 15 height 15
checkbox input "true"
click at [241, 383] on input "text" at bounding box center [512, 382] width 603 height 28
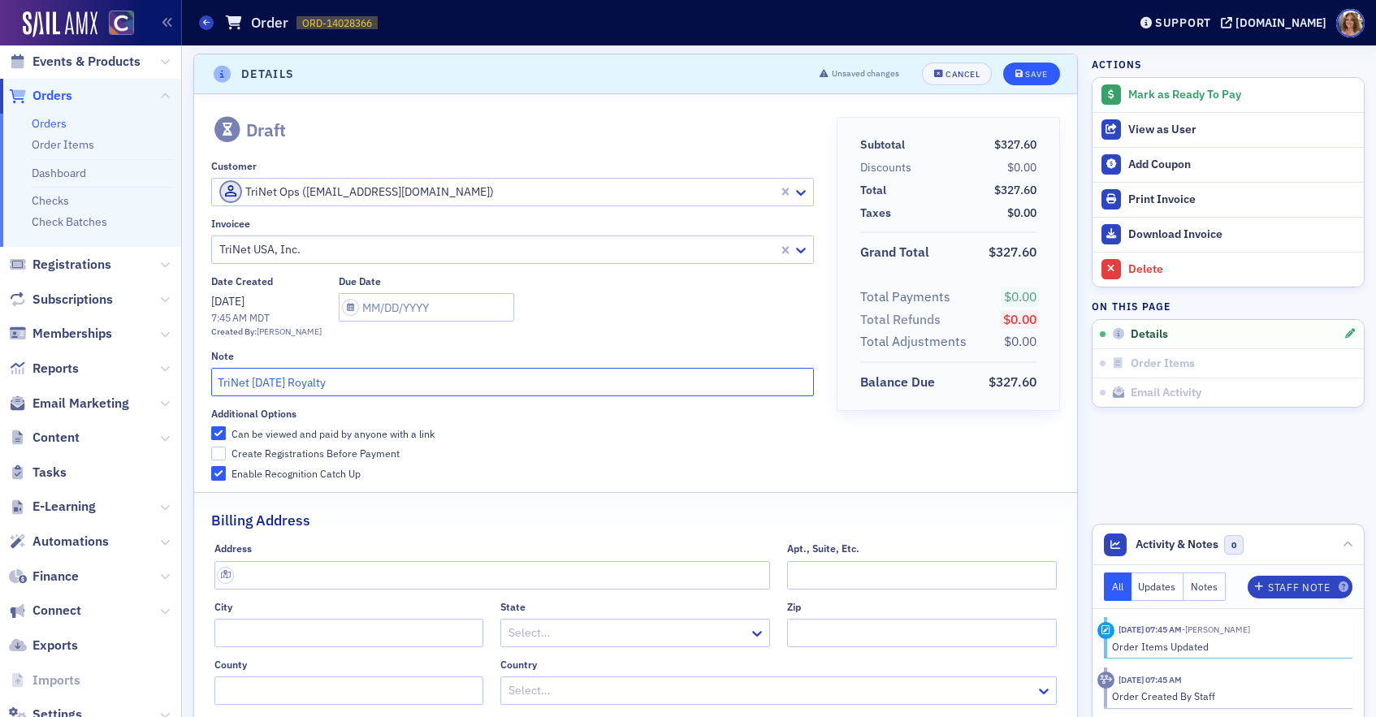
type input "TriNet August 2025 Royalty"
click at [1032, 75] on div "Save" at bounding box center [1036, 74] width 22 height 9
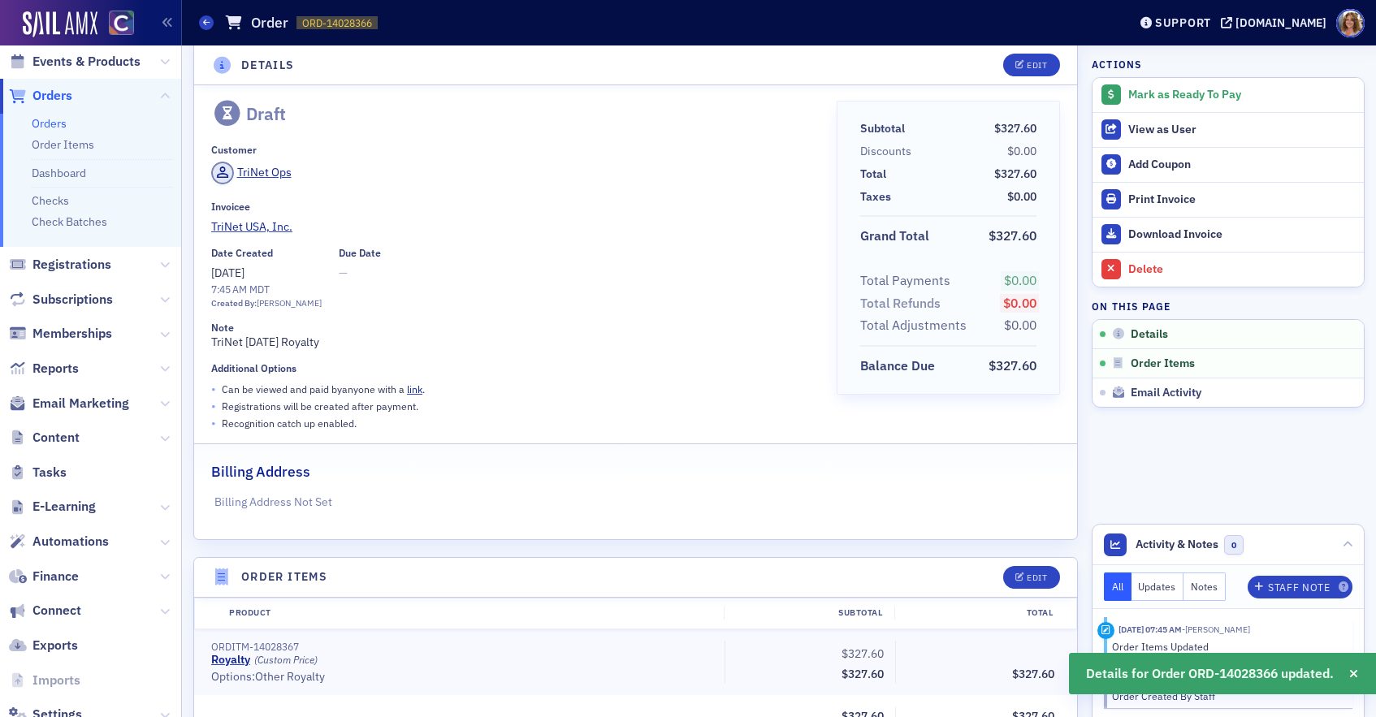
scroll to position [0, 0]
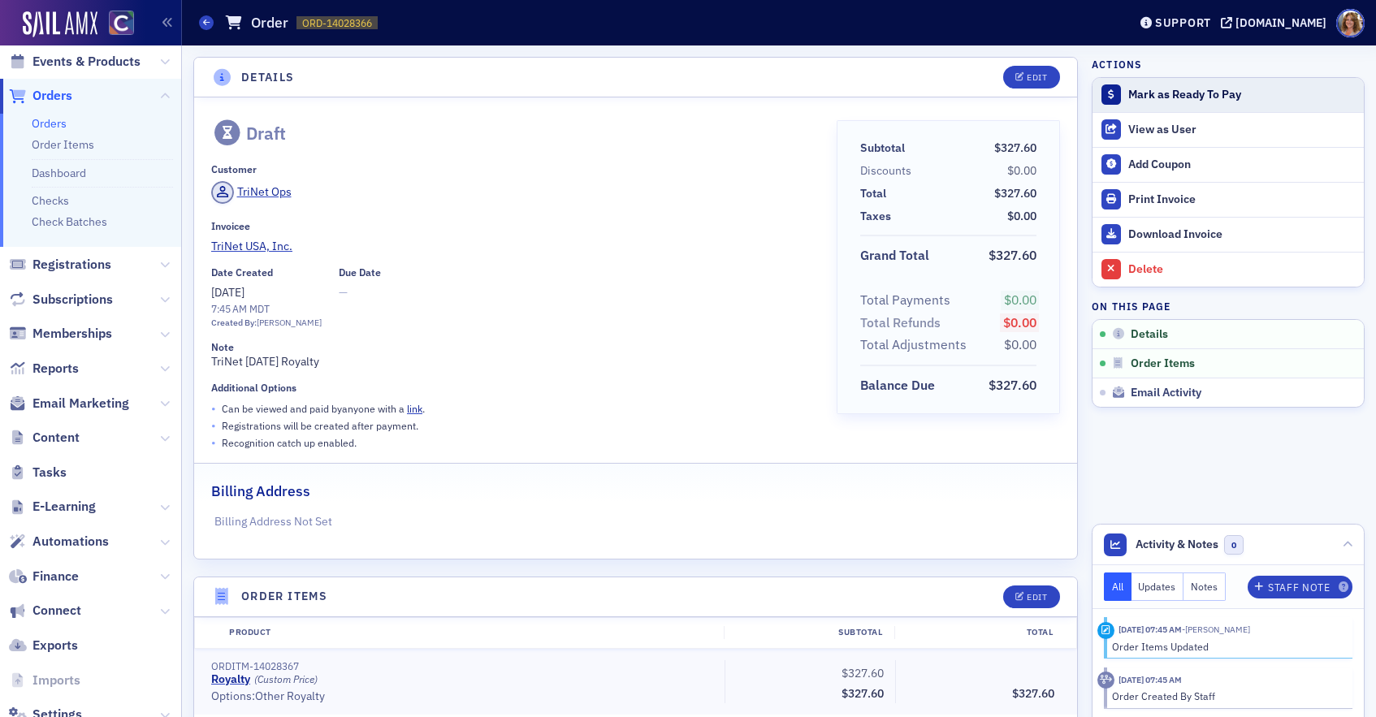
click at [1162, 93] on div "Mark as Ready To Pay" at bounding box center [1243, 95] width 228 height 15
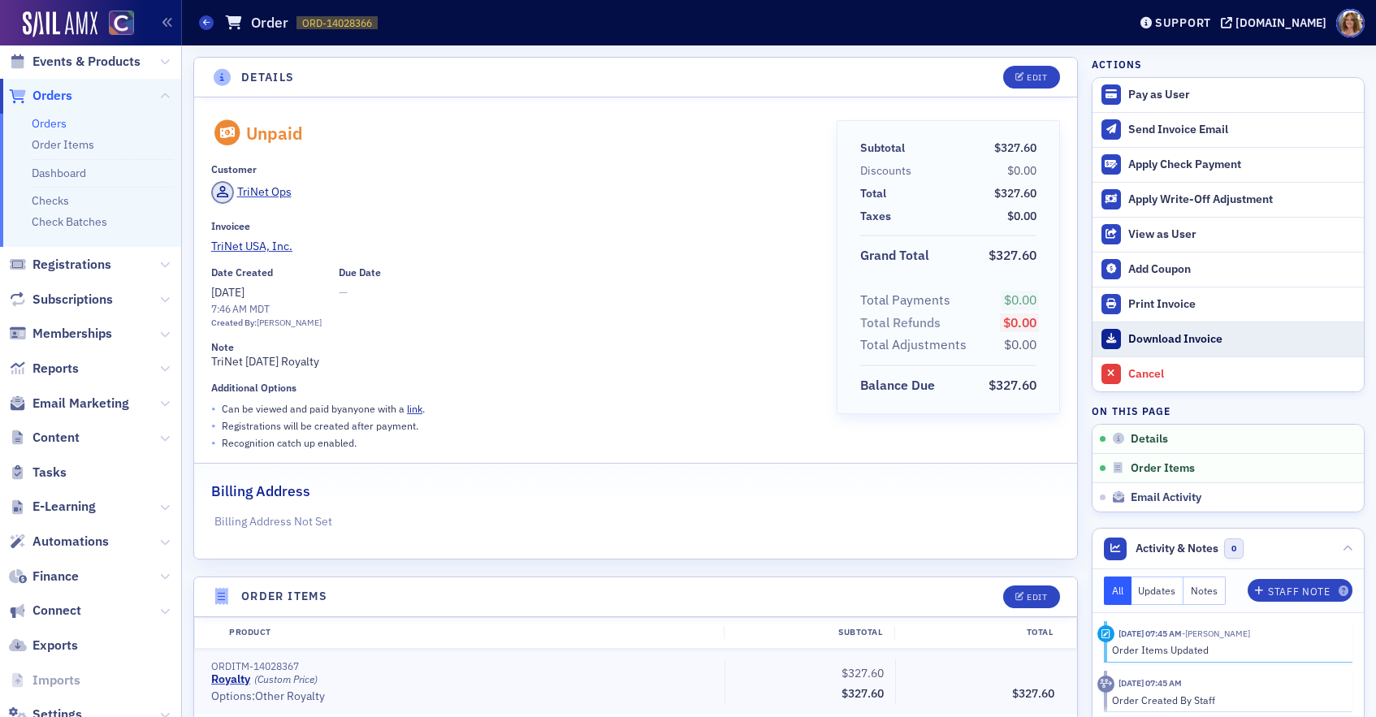
click at [1154, 340] on div "Download Invoice" at bounding box center [1243, 339] width 228 height 15
click at [544, 262] on div "Unpaid Customer TriNet Ops Invoicee TriNet USA, Inc. Date Created 9/17/2025 7:4…" at bounding box center [512, 286] width 603 height 332
click at [44, 119] on link "Orders" at bounding box center [49, 123] width 35 height 15
